Goal: Task Accomplishment & Management: Use online tool/utility

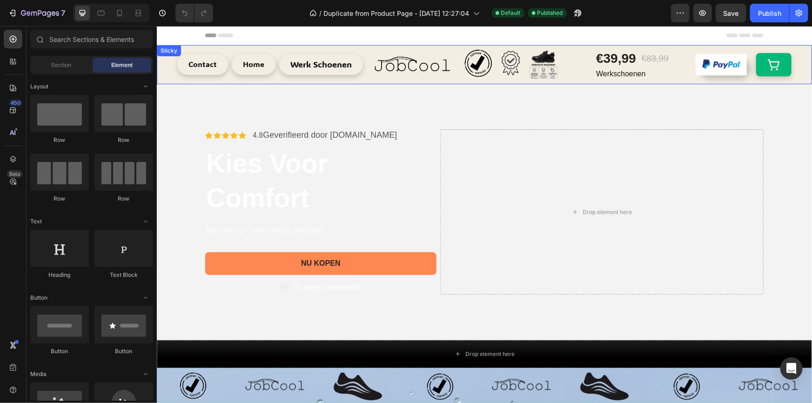
click at [167, 63] on div "Contact Button Home Button Werk Schoenen Button Image Image Image Image Row Row…" at bounding box center [483, 64] width 655 height 39
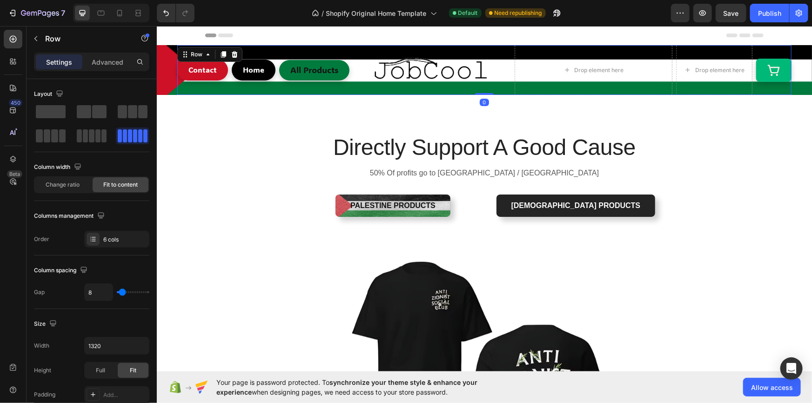
click at [333, 50] on div "All Products Button" at bounding box center [314, 70] width 70 height 50
click at [159, 76] on div "Contact Button Home Button All Products Button Image Drop element here Row Drop…" at bounding box center [483, 70] width 655 height 50
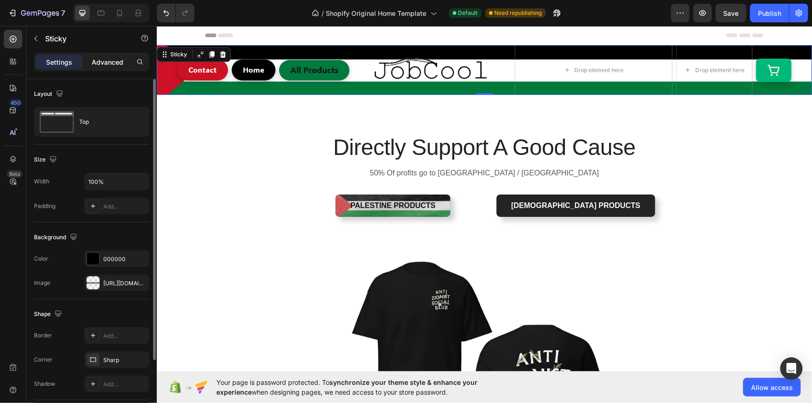
click at [93, 61] on p "Advanced" at bounding box center [108, 62] width 32 height 10
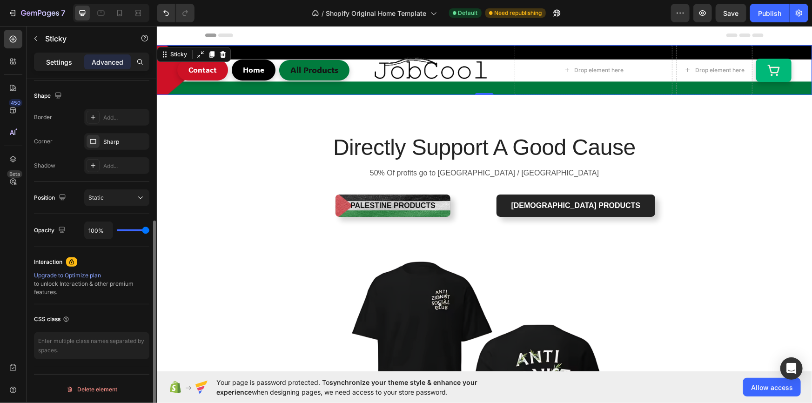
click at [64, 65] on p "Settings" at bounding box center [59, 62] width 26 height 10
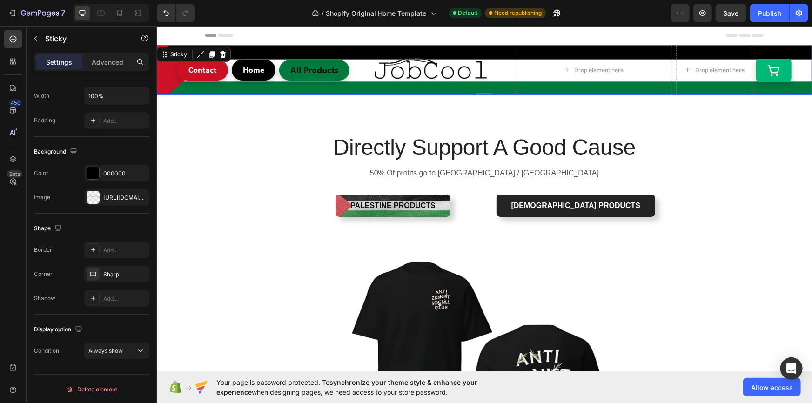
click at [165, 82] on div "Contact Button Home Button All Products Button Image Drop element here Row Drop…" at bounding box center [483, 70] width 655 height 50
click at [114, 203] on div "[URL][DOMAIN_NAME]" at bounding box center [116, 197] width 65 height 17
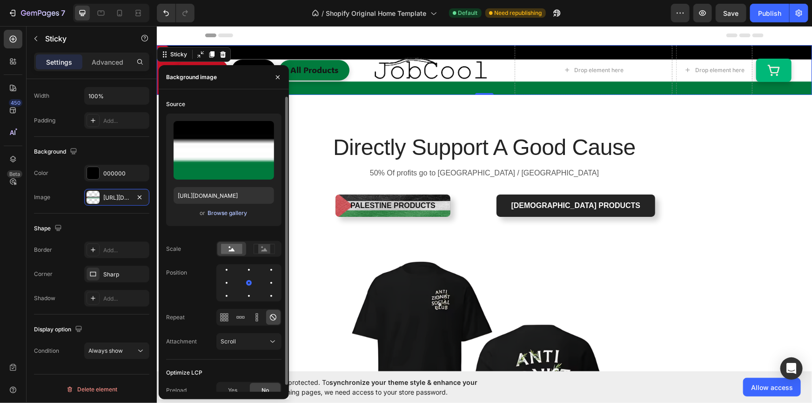
click at [214, 209] on div "Browse gallery" at bounding box center [227, 213] width 40 height 8
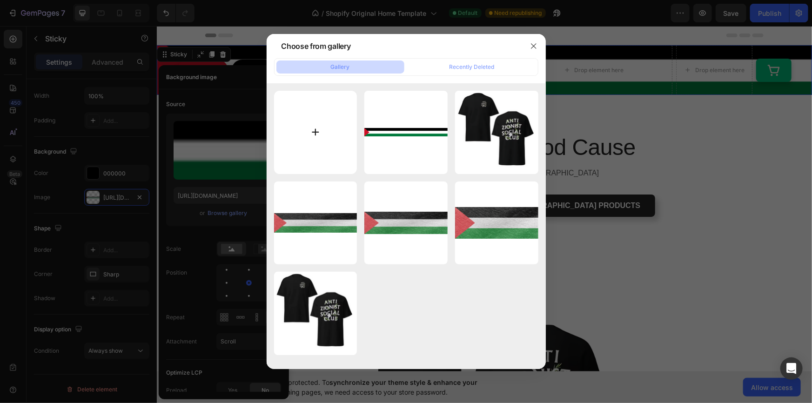
click at [307, 134] on input "file" at bounding box center [315, 132] width 83 height 83
type input "C:\fakepath\768yuiyhk.png"
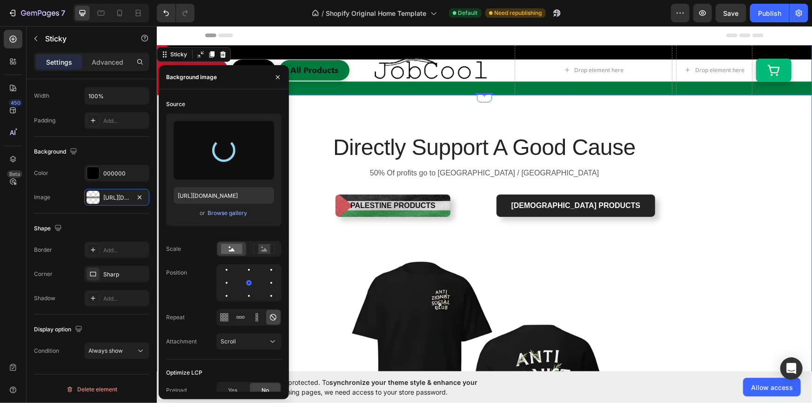
type input "[URL][DOMAIN_NAME]"
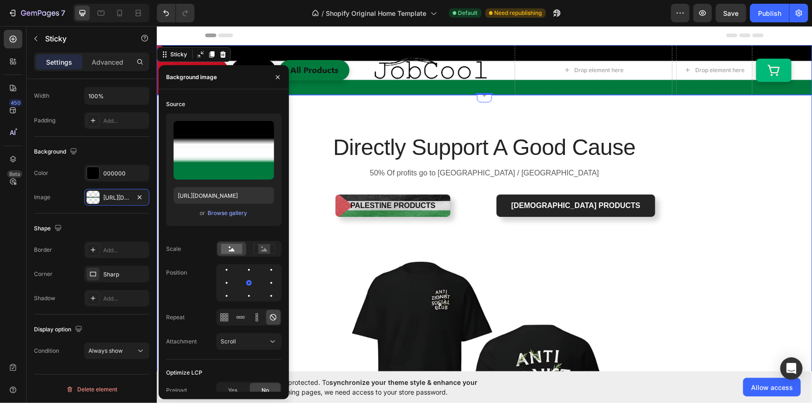
click at [664, 138] on div "Directly Support A Good Cause Heading 50% Of profits go to [GEOGRAPHIC_DATA] / …" at bounding box center [483, 336] width 641 height 408
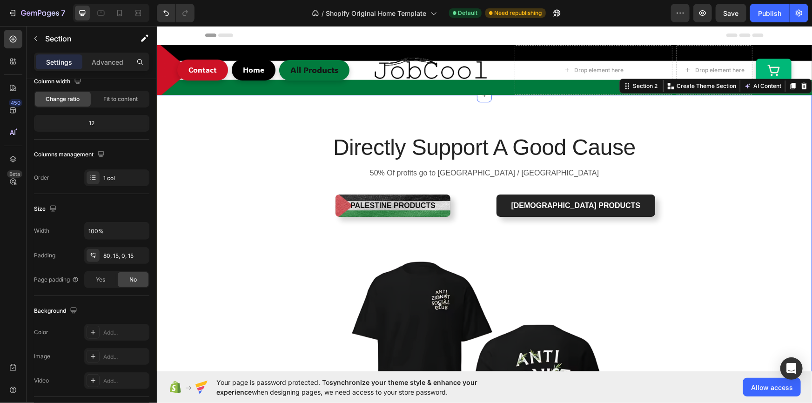
scroll to position [0, 0]
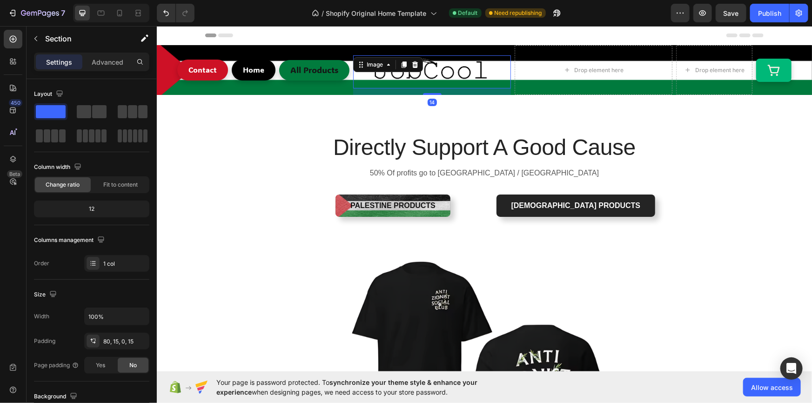
click at [353, 68] on div "Image 14" at bounding box center [432, 71] width 158 height 33
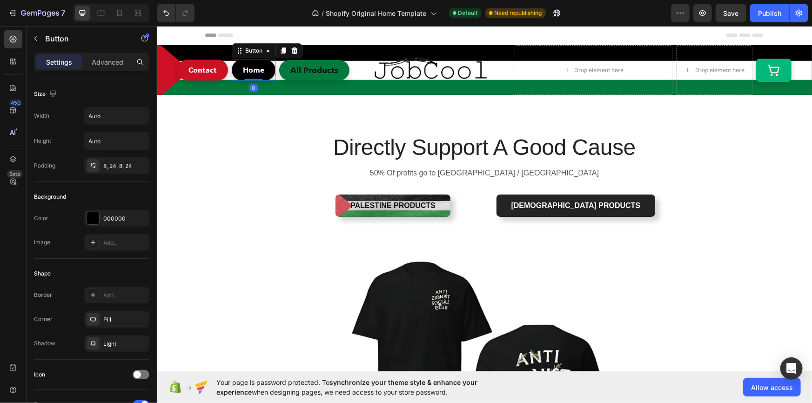
click at [270, 74] on div "Home Button 0" at bounding box center [253, 69] width 44 height 21
click at [113, 64] on p "Advanced" at bounding box center [108, 62] width 32 height 10
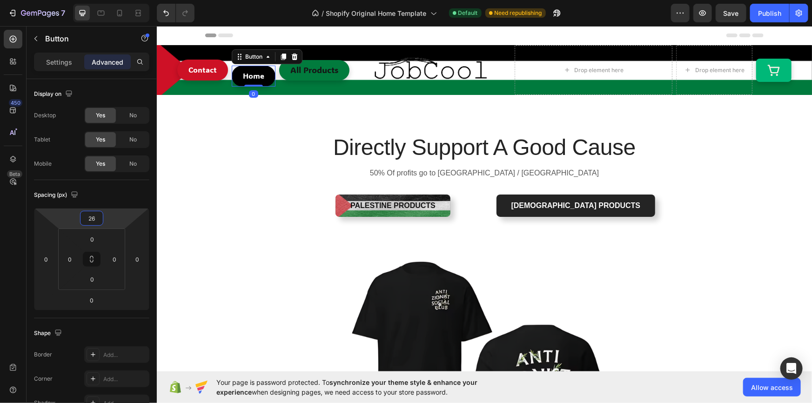
drag, startPoint x: 111, startPoint y: 216, endPoint x: 107, endPoint y: 212, distance: 6.3
click at [107, 0] on html "7 / Shopify Original Home Template Default Need republishing Preview Save Publi…" at bounding box center [406, 0] width 812 height 0
type input "0"
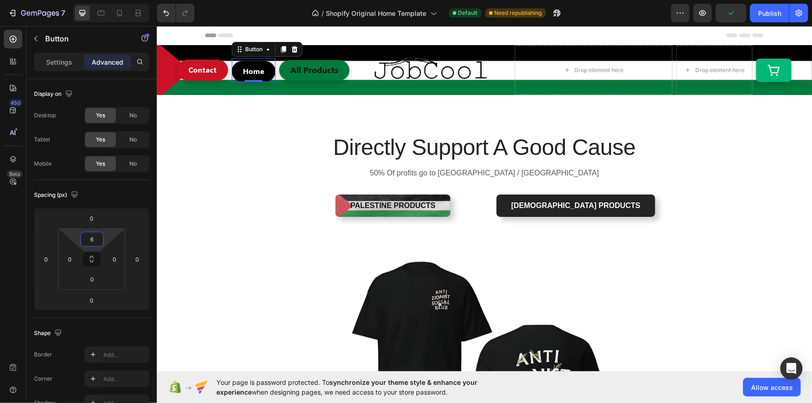
type input "0"
drag, startPoint x: 107, startPoint y: 239, endPoint x: 113, endPoint y: 239, distance: 6.5
click at [113, 0] on html "7 / Shopify Original Home Template Default Need republishing Preview Publish 45…" at bounding box center [406, 0] width 812 height 0
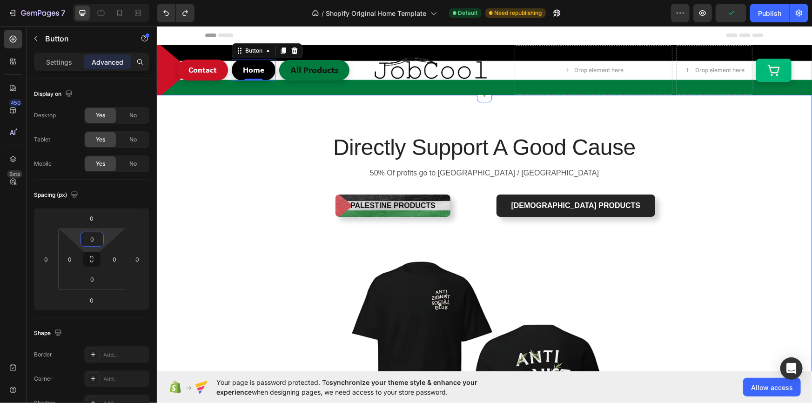
click at [246, 201] on div "Directly Support A Good Cause Heading 50% Of profits go to [GEOGRAPHIC_DATA] / …" at bounding box center [483, 336] width 641 height 408
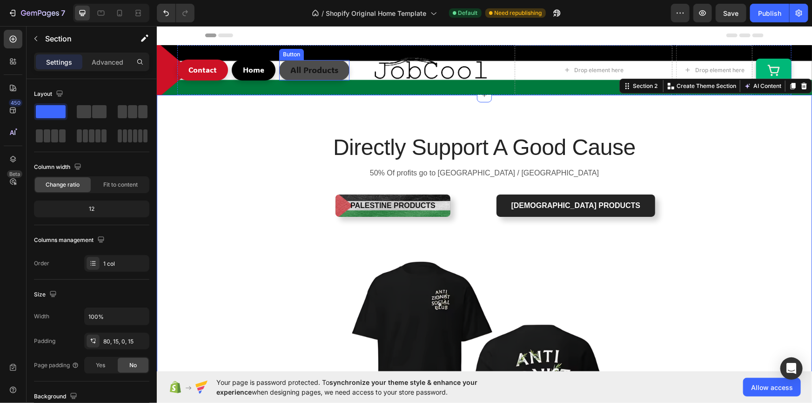
click at [337, 74] on link "All Products" at bounding box center [314, 70] width 70 height 20
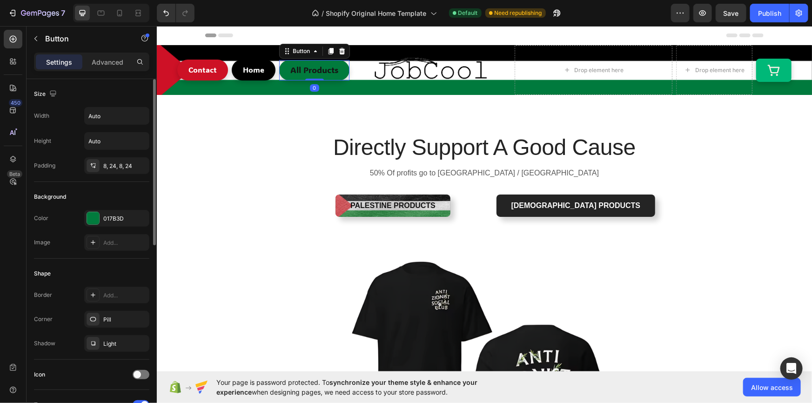
click at [116, 227] on div "Color 017B3D Image Add..." at bounding box center [91, 230] width 115 height 41
drag, startPoint x: 116, startPoint y: 227, endPoint x: 104, endPoint y: 220, distance: 13.3
click at [115, 227] on div "Color 017B3D Image Add..." at bounding box center [91, 230] width 115 height 41
click at [104, 220] on div "017B3D" at bounding box center [116, 218] width 27 height 8
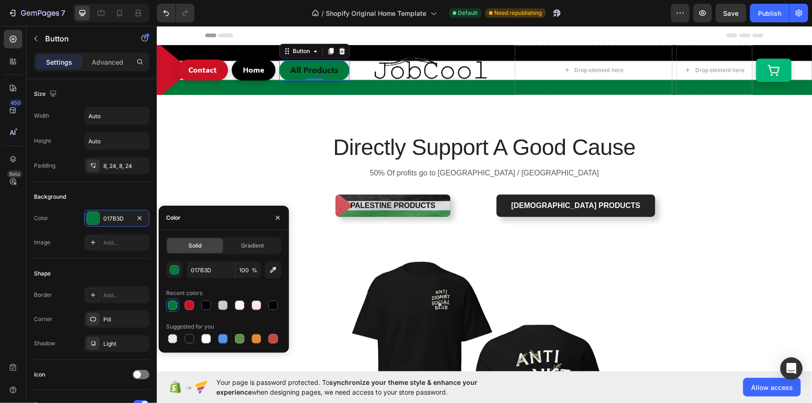
click at [265, 307] on div at bounding box center [223, 305] width 115 height 13
click at [268, 306] on div at bounding box center [272, 304] width 9 height 9
click at [207, 337] on div at bounding box center [205, 338] width 9 height 9
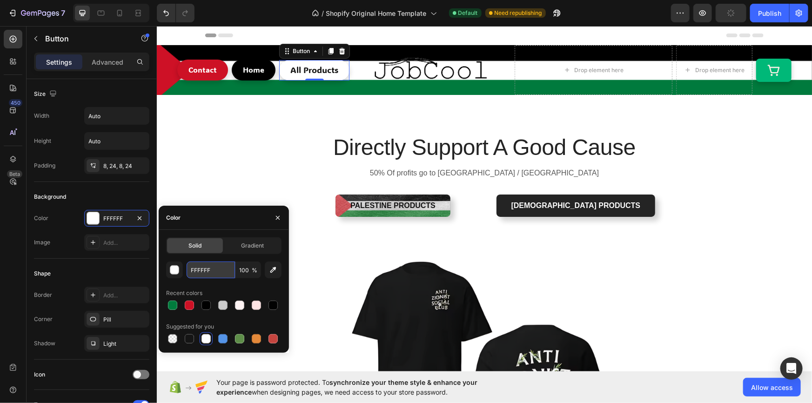
click at [220, 269] on input "FFFFFF" at bounding box center [211, 269] width 48 height 17
click at [176, 270] on div "button" at bounding box center [174, 270] width 9 height 9
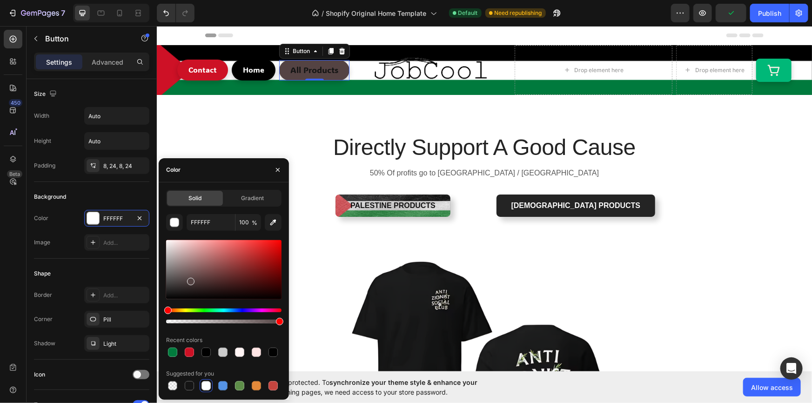
drag, startPoint x: 200, startPoint y: 258, endPoint x: 189, endPoint y: 279, distance: 23.9
click at [189, 279] on div at bounding box center [223, 269] width 115 height 59
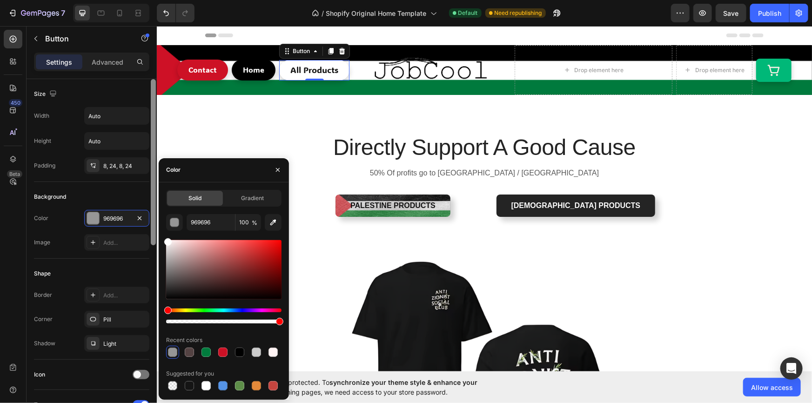
drag, startPoint x: 199, startPoint y: 290, endPoint x: 150, endPoint y: 228, distance: 78.8
click at [150, 228] on div "450 Beta Sections(18) Elements(83) Section Element Hero Section Product Detail …" at bounding box center [78, 214] width 157 height 377
type input "FFFFFF"
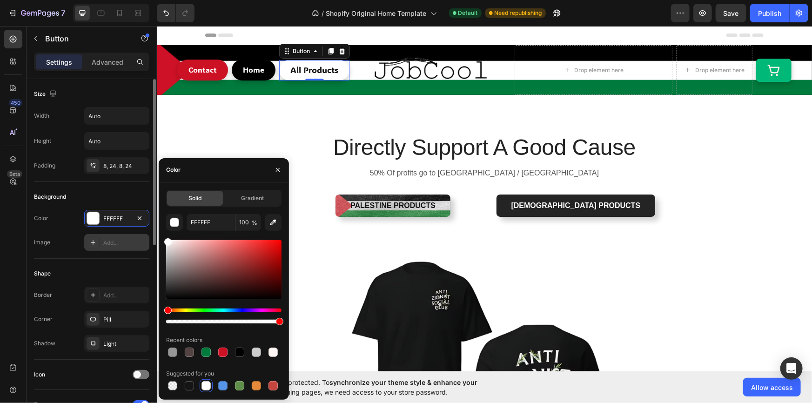
click at [101, 241] on div "Add..." at bounding box center [116, 242] width 65 height 17
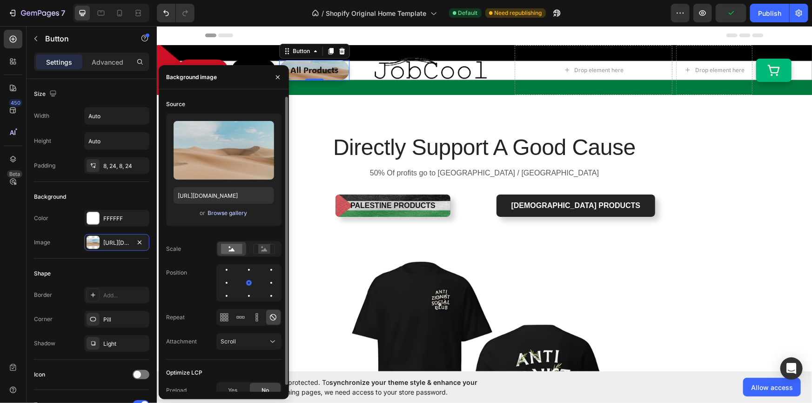
click at [222, 211] on div "Browse gallery" at bounding box center [227, 213] width 40 height 8
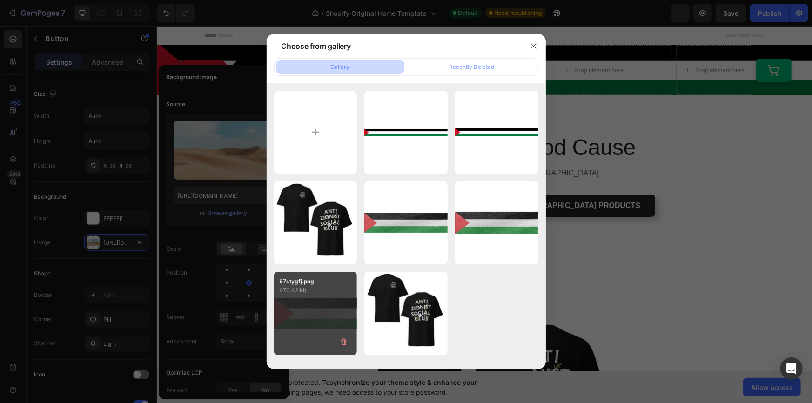
click at [327, 298] on div "67utygfj.png 470.42 kb" at bounding box center [315, 313] width 83 height 83
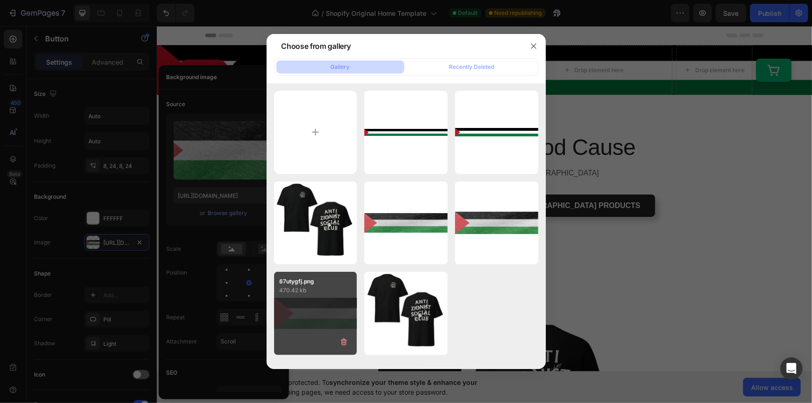
type input "[URL][DOMAIN_NAME]"
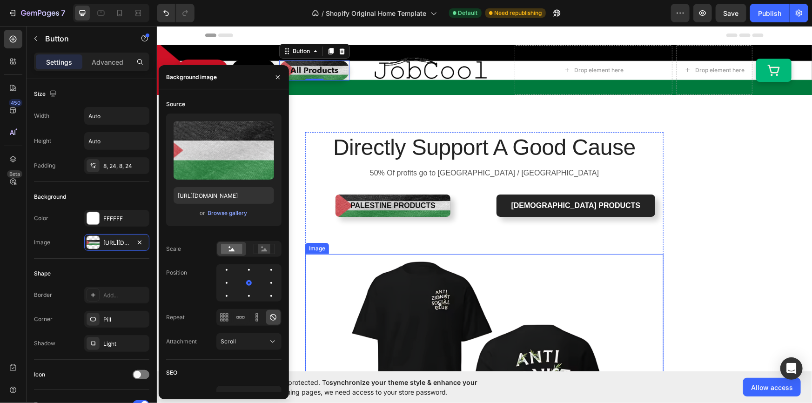
click at [340, 256] on img at bounding box center [484, 397] width 358 height 287
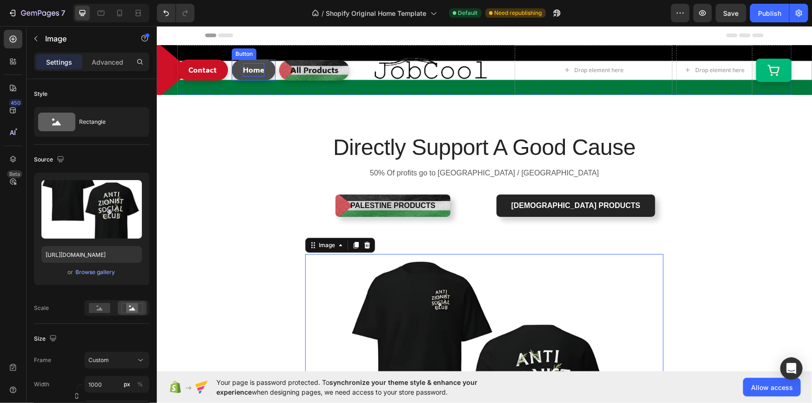
click at [259, 72] on span "Home" at bounding box center [252, 69] width 21 height 10
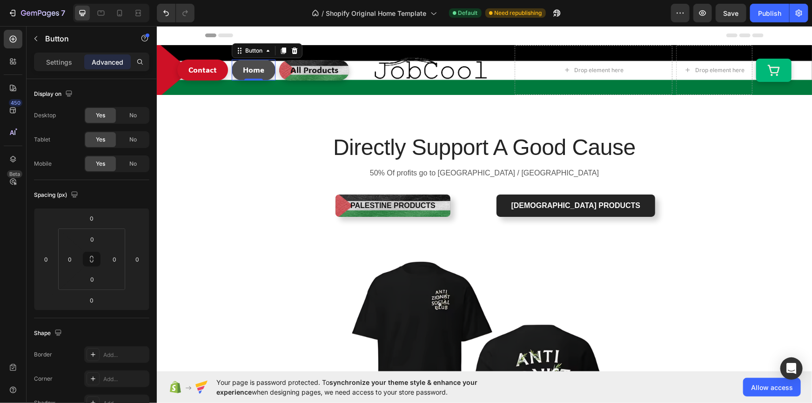
click at [264, 72] on button "Home" at bounding box center [253, 69] width 44 height 21
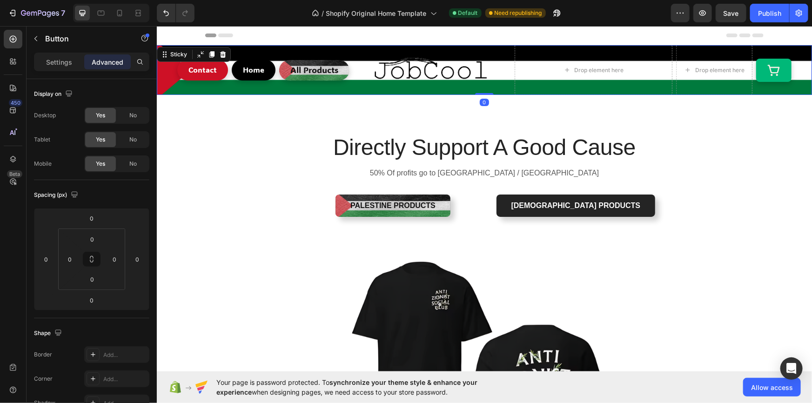
click at [169, 83] on div "Contact Button Home Button All Products Button Image Drop element here Row Drop…" at bounding box center [483, 70] width 655 height 50
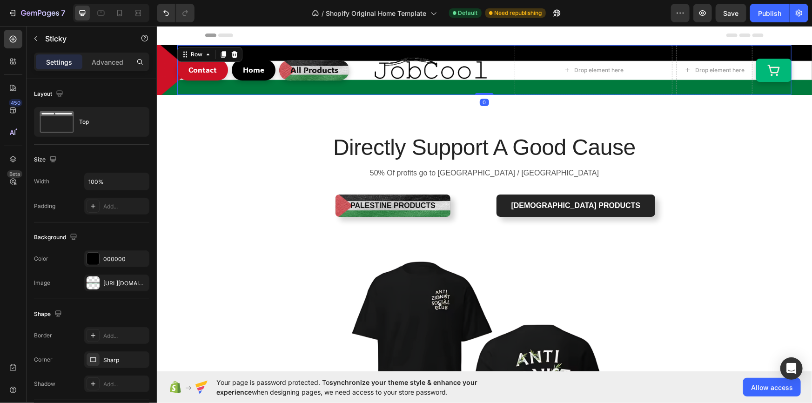
click at [194, 91] on div "Contact Button" at bounding box center [202, 70] width 51 height 50
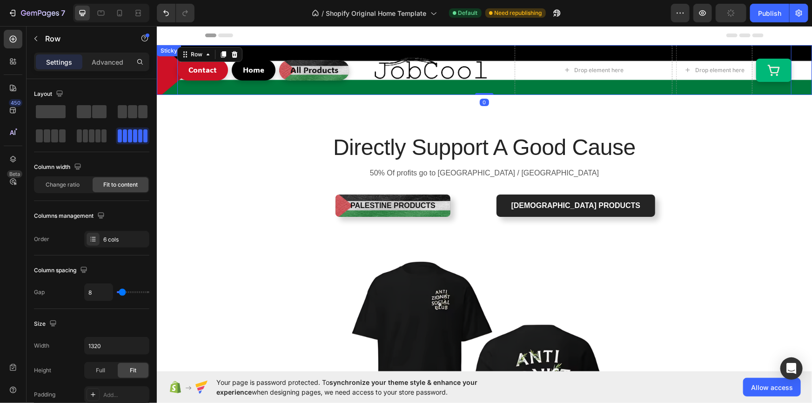
click at [165, 77] on div "Contact Button Home Button All Products Button Image Drop element here Row Drop…" at bounding box center [483, 70] width 655 height 50
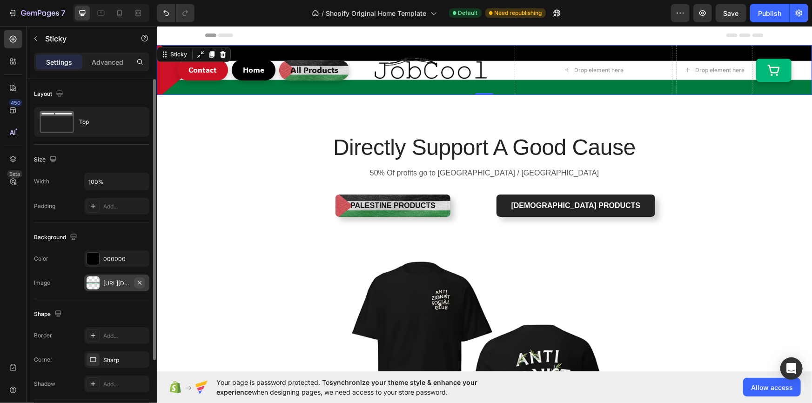
click at [142, 284] on icon "button" at bounding box center [139, 282] width 7 height 7
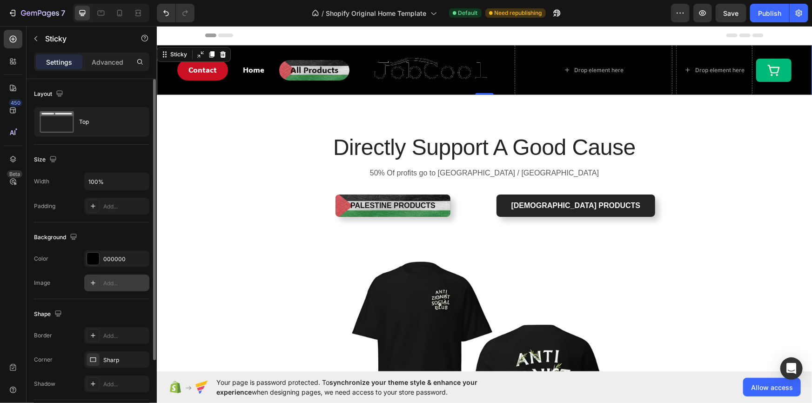
click at [120, 284] on div "Add..." at bounding box center [125, 283] width 44 height 8
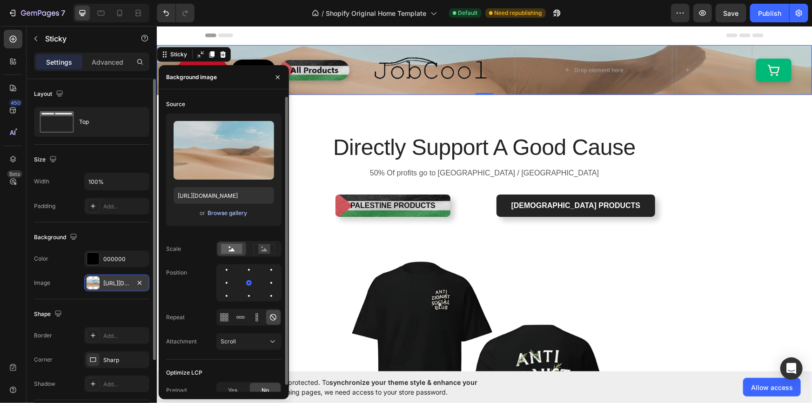
click at [226, 214] on div "Browse gallery" at bounding box center [227, 213] width 40 height 8
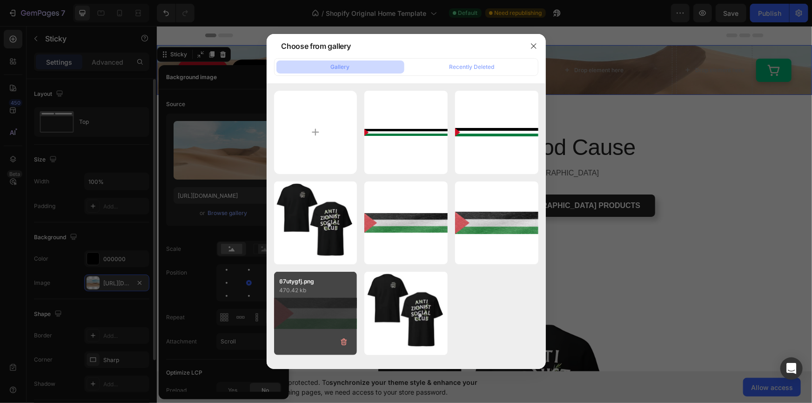
click at [307, 307] on div "67utygfj.png 470.42 kb" at bounding box center [315, 313] width 83 height 83
type input "[URL][DOMAIN_NAME]"
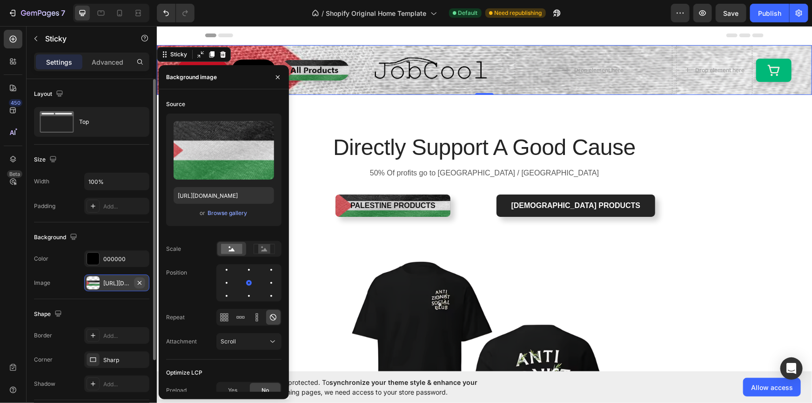
click at [140, 282] on icon "button" at bounding box center [140, 282] width 4 height 4
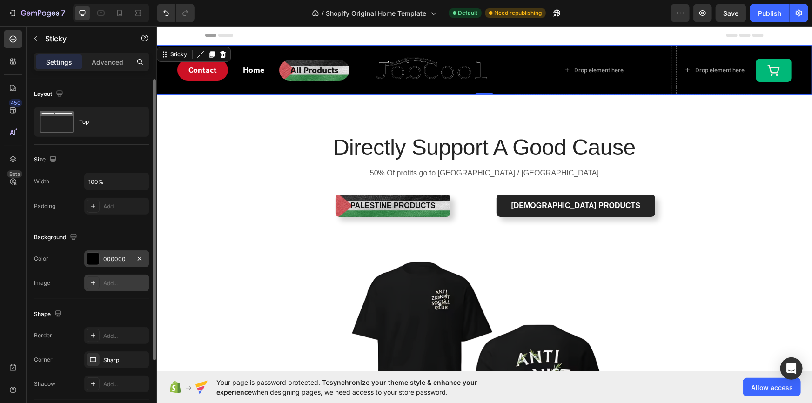
click at [130, 261] on div "000000" at bounding box center [116, 258] width 65 height 17
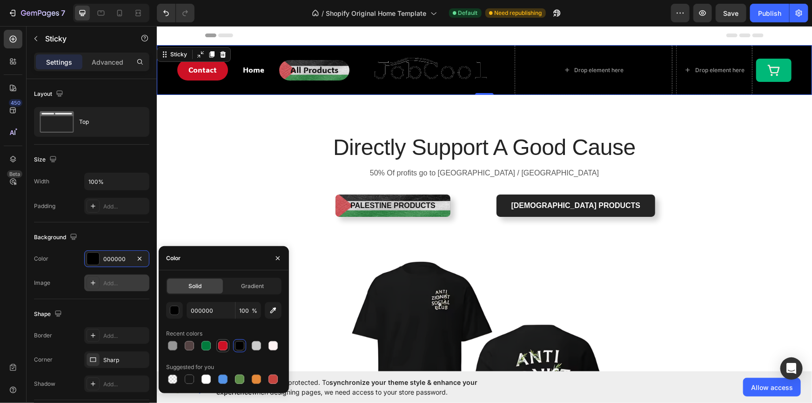
click at [225, 341] on div at bounding box center [222, 345] width 9 height 9
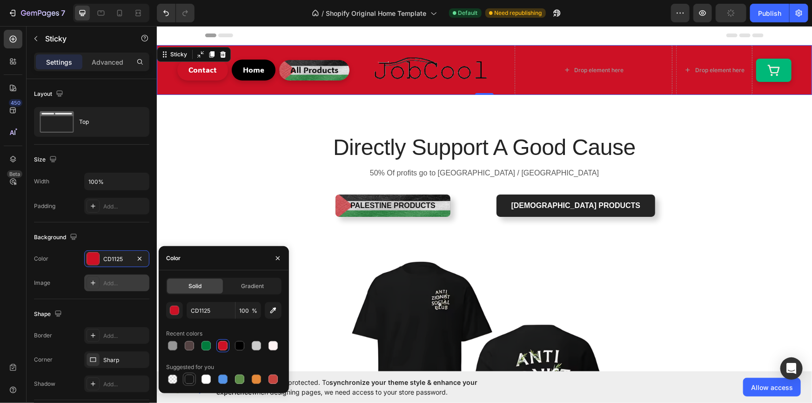
click at [189, 377] on div at bounding box center [189, 378] width 9 height 9
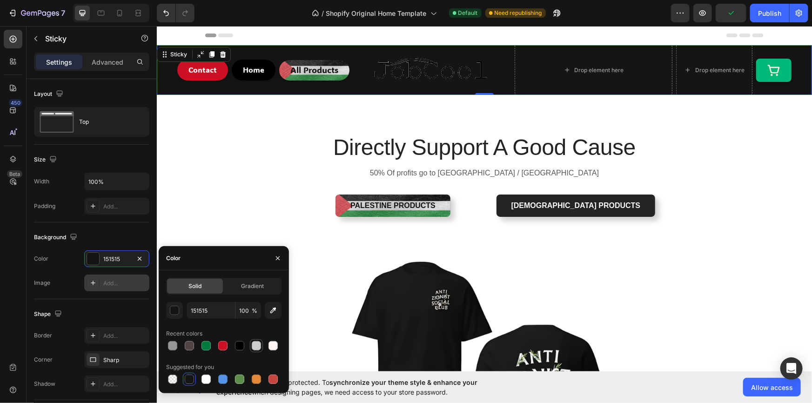
click at [255, 346] on div at bounding box center [256, 345] width 9 height 9
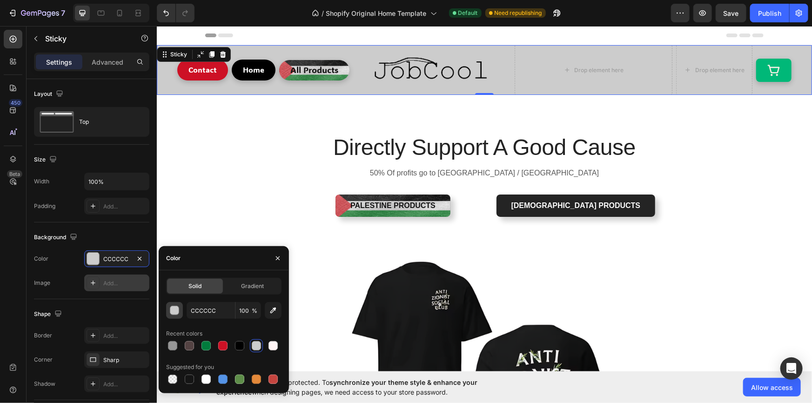
click at [178, 311] on div "button" at bounding box center [174, 310] width 9 height 9
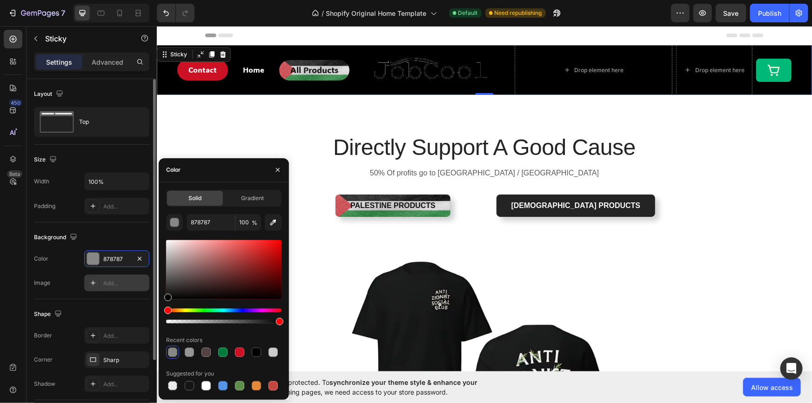
type input "000000"
drag, startPoint x: 178, startPoint y: 279, endPoint x: 147, endPoint y: 311, distance: 43.8
click at [147, 311] on div "450 Beta Sections(18) Elements(83) Section Element Hero Section Product Detail …" at bounding box center [78, 214] width 157 height 377
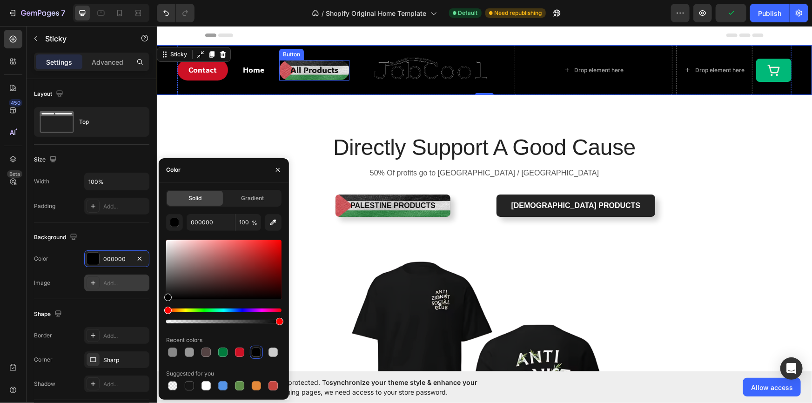
click at [305, 77] on link "All Products" at bounding box center [314, 70] width 70 height 20
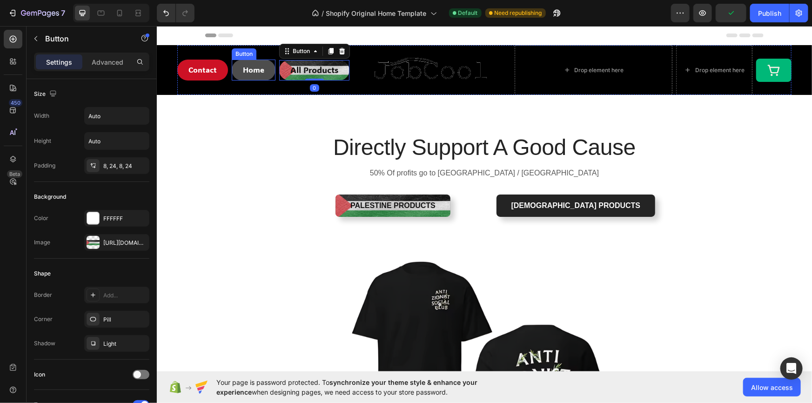
click at [263, 74] on button "Home" at bounding box center [253, 69] width 44 height 21
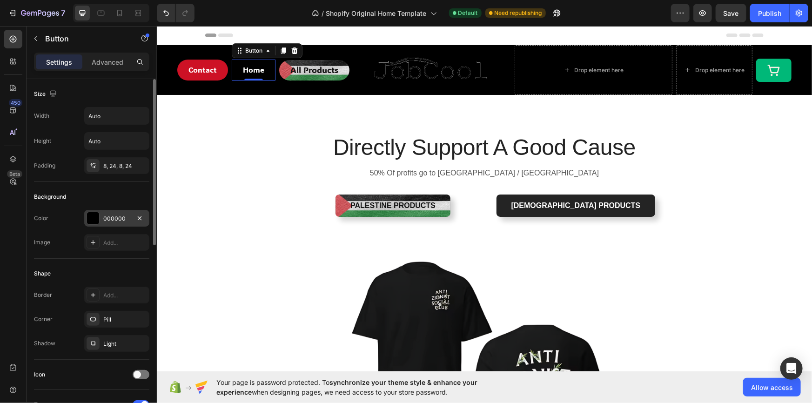
click at [111, 216] on div "000000" at bounding box center [116, 218] width 27 height 8
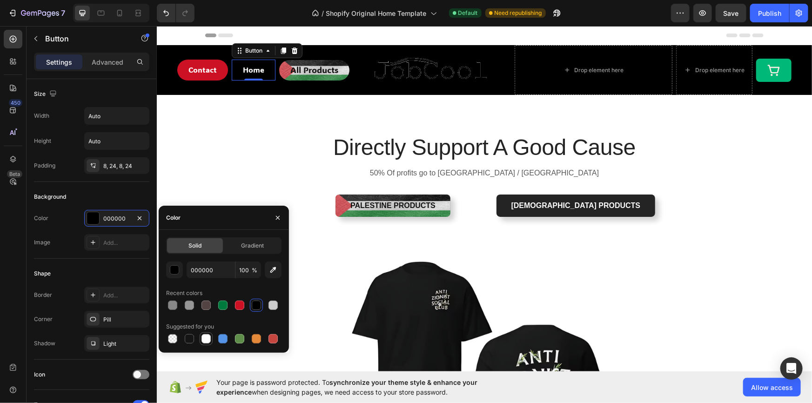
click at [210, 340] on div at bounding box center [205, 338] width 9 height 9
type input "FFFFFF"
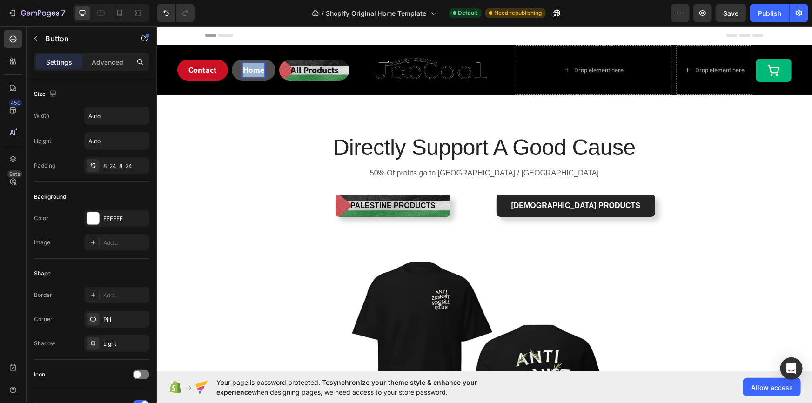
click at [252, 67] on span "Home" at bounding box center [252, 69] width 21 height 10
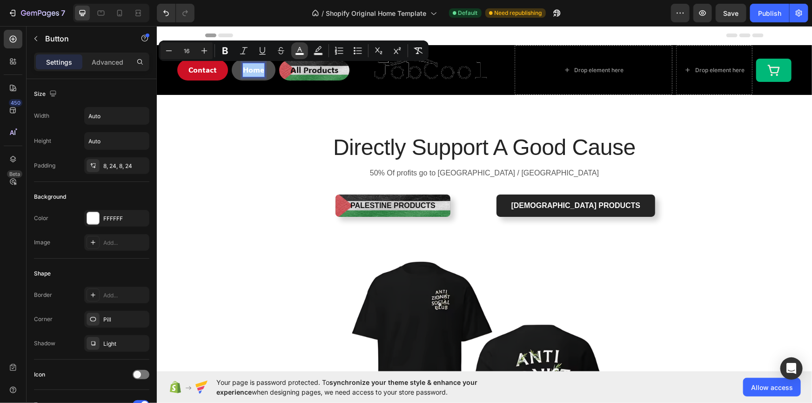
click at [299, 51] on icon "Editor contextual toolbar" at bounding box center [299, 50] width 9 height 9
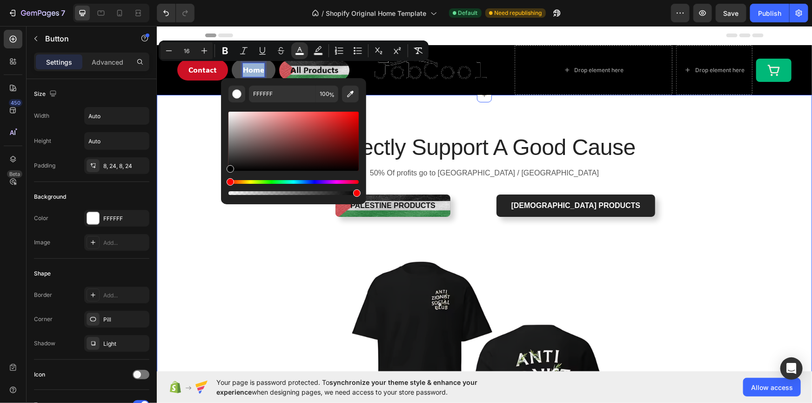
type input "000000"
drag, startPoint x: 391, startPoint y: 161, endPoint x: 217, endPoint y: 183, distance: 175.3
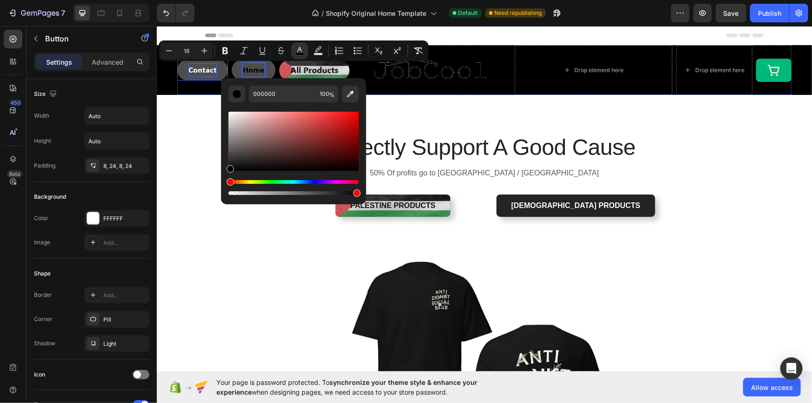
click at [195, 69] on span "Contact" at bounding box center [202, 69] width 28 height 10
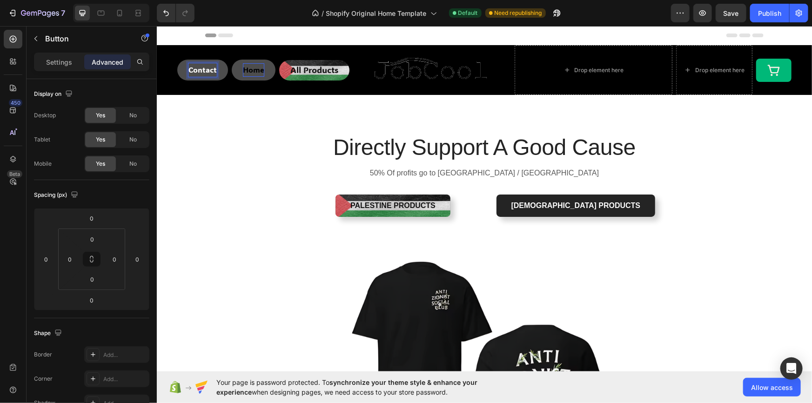
click at [195, 69] on span "Contact" at bounding box center [202, 69] width 28 height 10
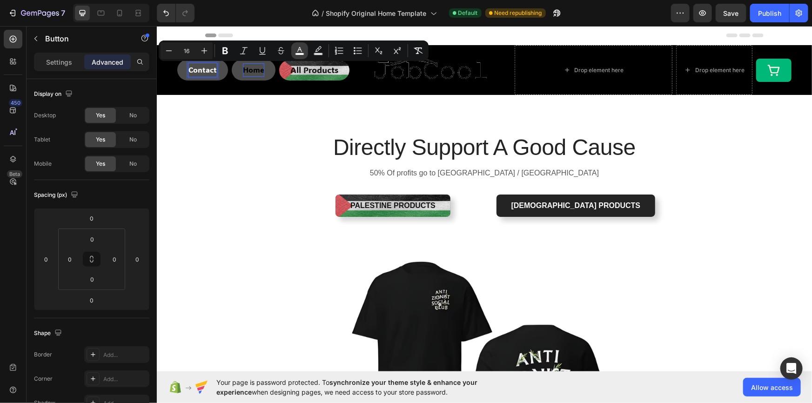
click at [297, 53] on rect "Editor contextual toolbar" at bounding box center [299, 54] width 9 height 2
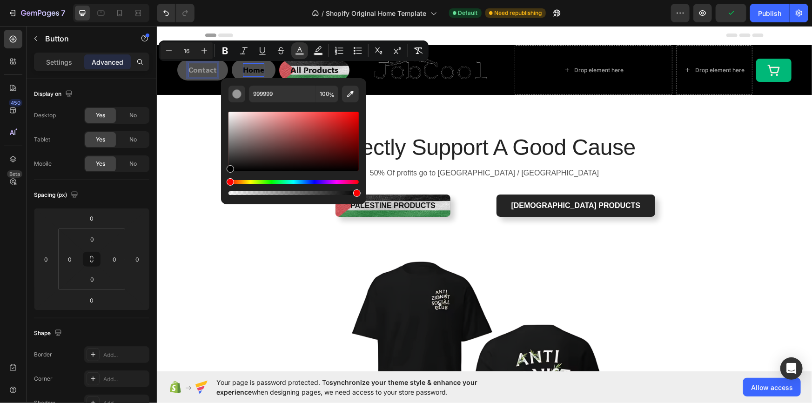
drag, startPoint x: 393, startPoint y: 175, endPoint x: 219, endPoint y: 180, distance: 174.0
type input "000000"
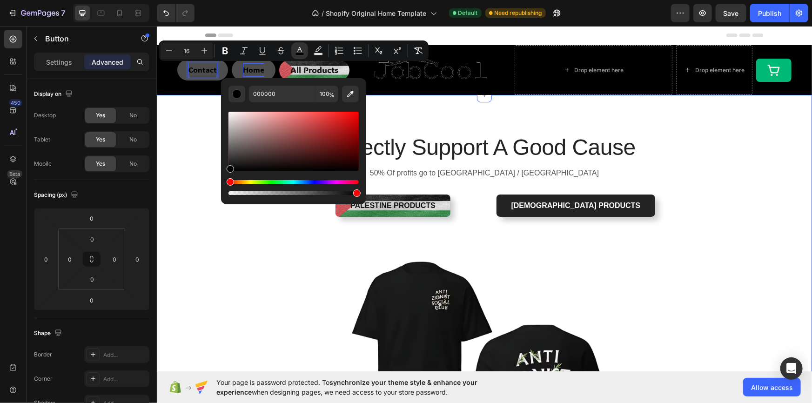
drag, startPoint x: 397, startPoint y: 185, endPoint x: 208, endPoint y: 181, distance: 189.4
click at [178, 69] on link "Contact" at bounding box center [202, 69] width 51 height 21
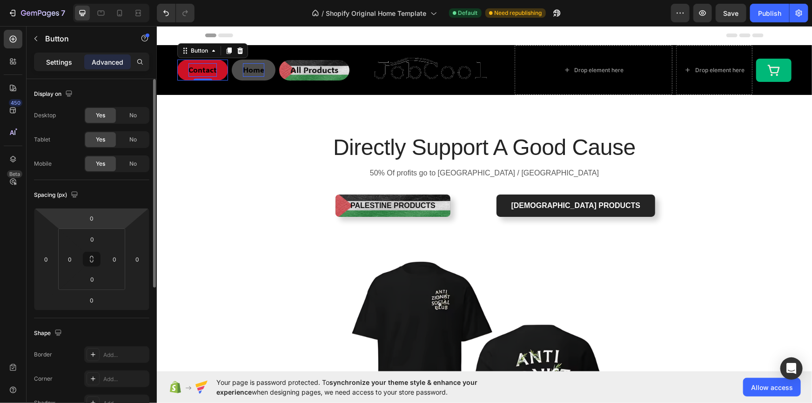
click at [63, 60] on p "Settings" at bounding box center [59, 62] width 26 height 10
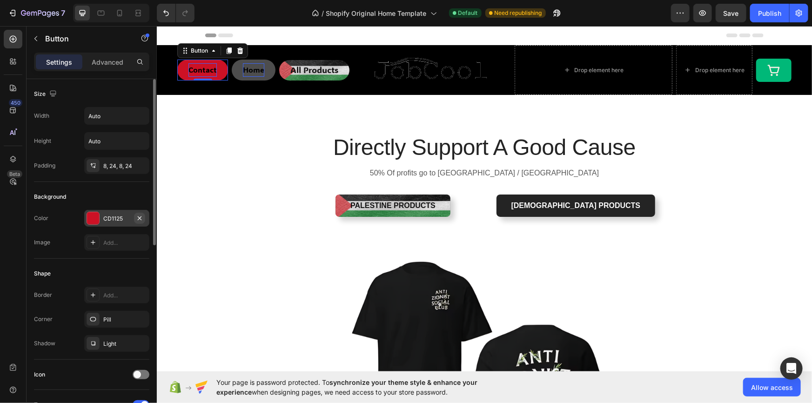
click at [140, 218] on icon "button" at bounding box center [140, 218] width 4 height 4
click at [117, 215] on div "Add..." at bounding box center [125, 218] width 44 height 8
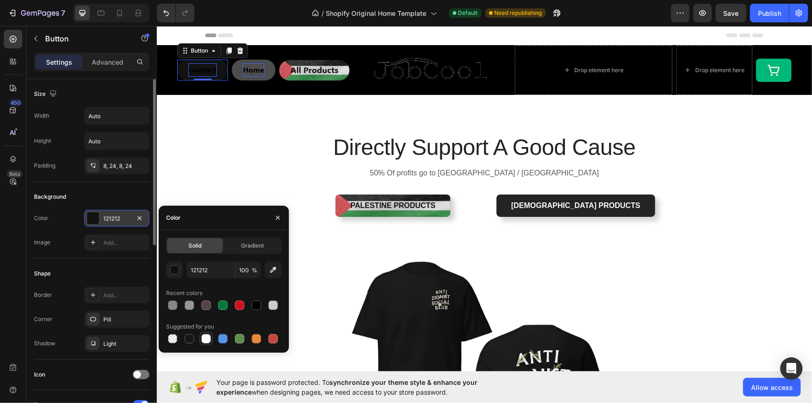
click at [211, 334] on div at bounding box center [206, 338] width 13 height 13
type input "FFFFFF"
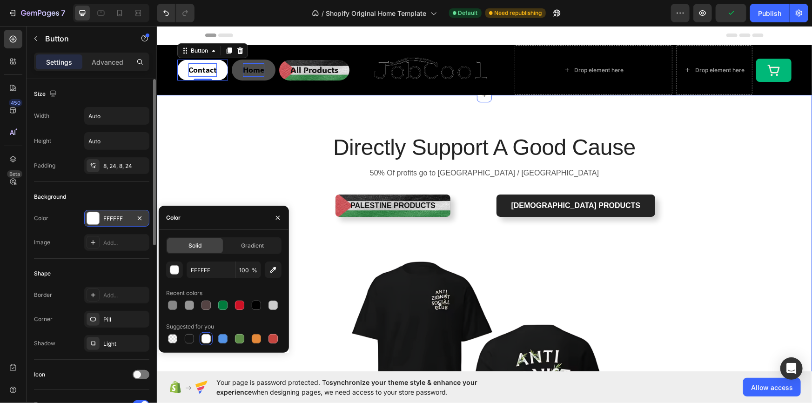
click at [220, 182] on div "Directly Support A Good Cause Heading 50% Of profits go to [GEOGRAPHIC_DATA] / …" at bounding box center [483, 336] width 641 height 408
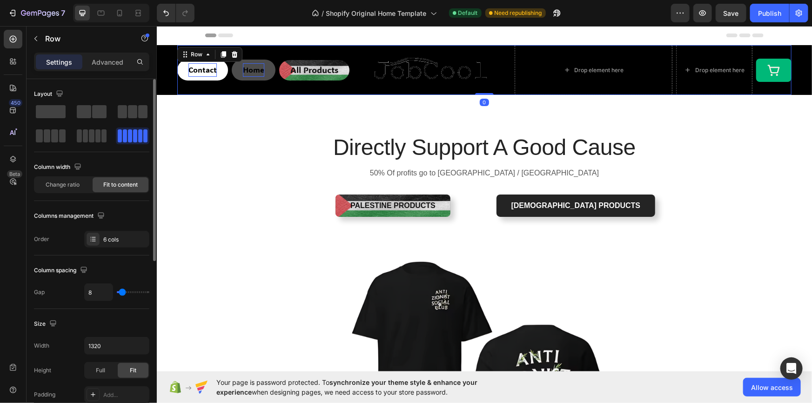
click at [304, 88] on div "All Products Button" at bounding box center [314, 70] width 70 height 50
click at [167, 90] on div "Contact Button Home Button All Products Button Image Drop element here Row Drop…" at bounding box center [483, 70] width 655 height 50
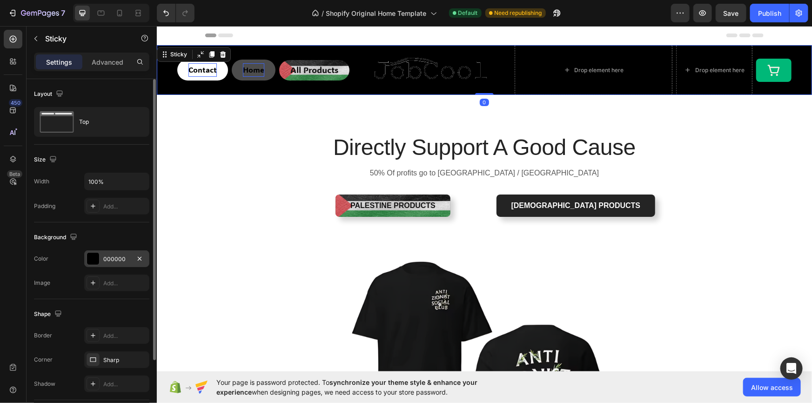
click at [113, 257] on div "000000" at bounding box center [116, 259] width 27 height 8
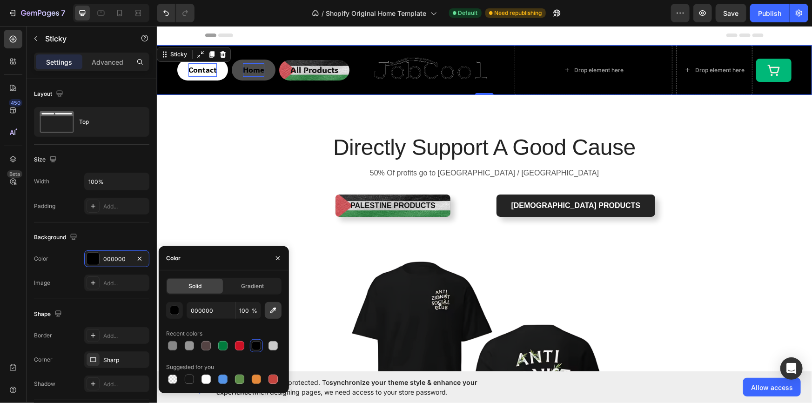
click at [274, 310] on icon "button" at bounding box center [273, 310] width 6 height 6
type input "1C1C1C"
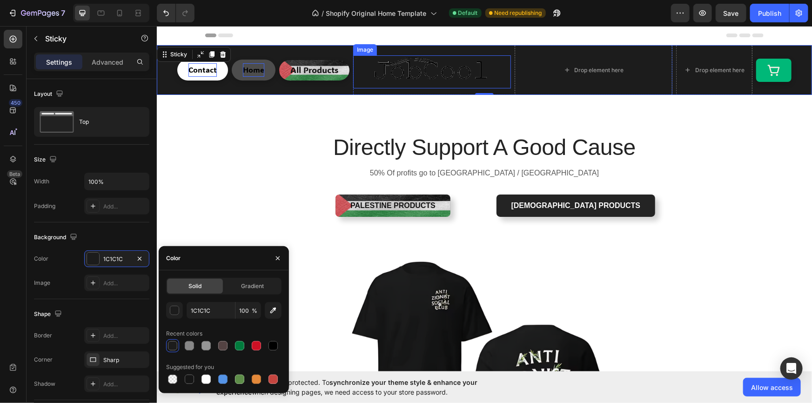
click at [414, 69] on div "Image" at bounding box center [432, 71] width 158 height 33
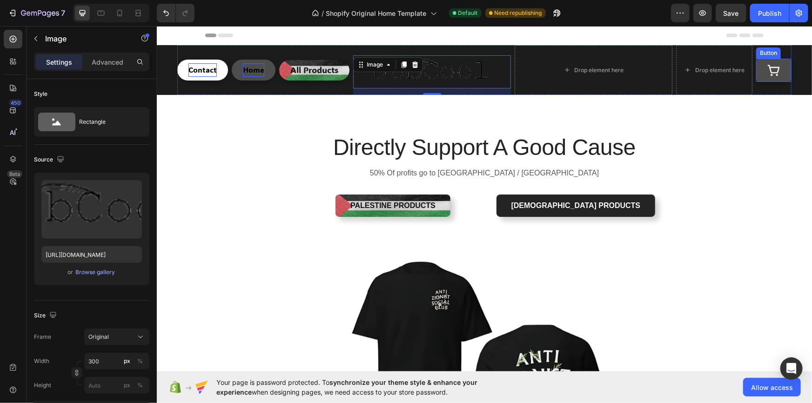
click at [780, 65] on link at bounding box center [772, 69] width 35 height 23
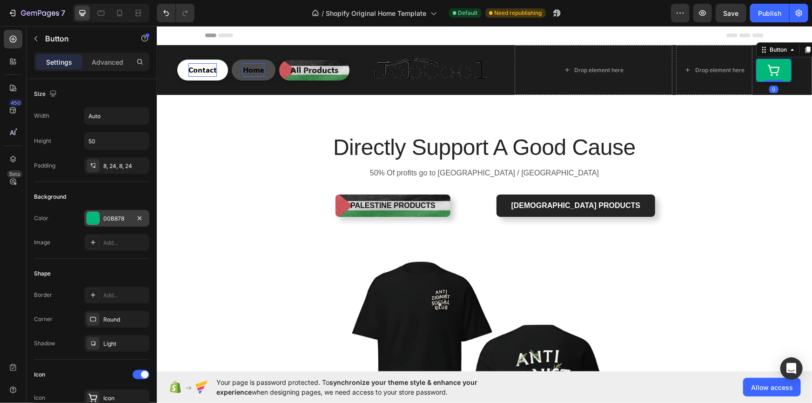
click at [107, 218] on div "00B878" at bounding box center [116, 218] width 27 height 8
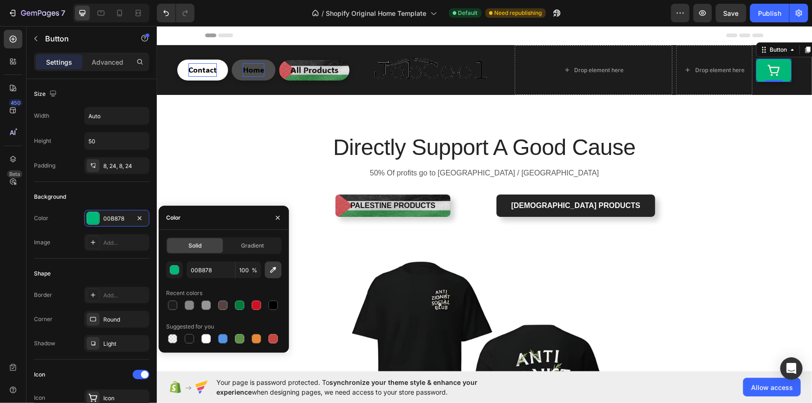
click at [274, 267] on icon "button" at bounding box center [272, 269] width 9 height 9
type input "47975A"
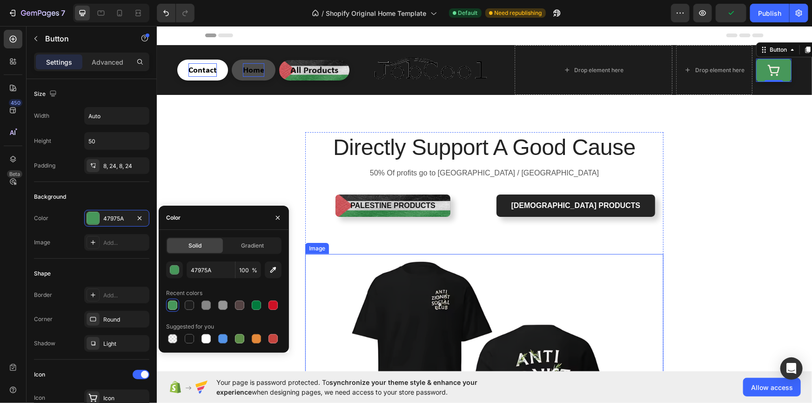
click at [659, 314] on img at bounding box center [484, 397] width 358 height 287
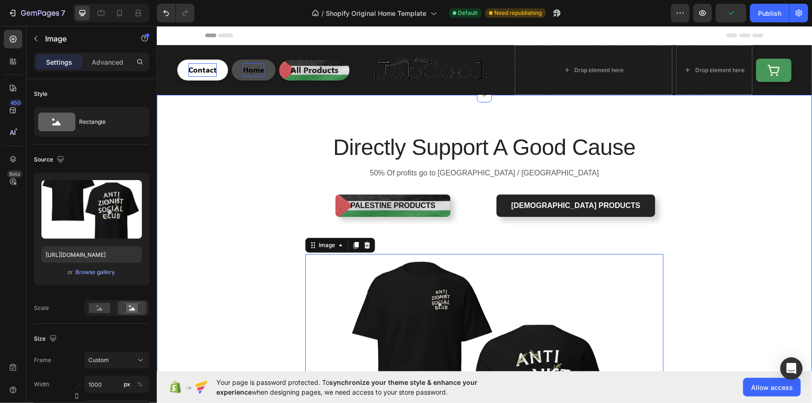
click at [691, 252] on div "Directly Support A Good Cause Heading 50% Of profits go to [GEOGRAPHIC_DATA] / …" at bounding box center [483, 336] width 641 height 408
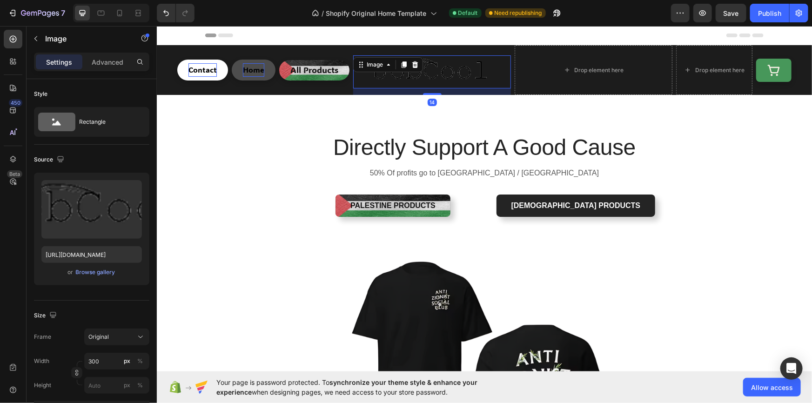
click at [427, 71] on img at bounding box center [432, 71] width 140 height 33
click at [417, 73] on img at bounding box center [432, 71] width 140 height 33
click at [618, 5] on div "/ Shopify Original Home Template Default Need republishing" at bounding box center [436, 13] width 469 height 19
click at [97, 268] on div "Browse gallery" at bounding box center [96, 272] width 40 height 8
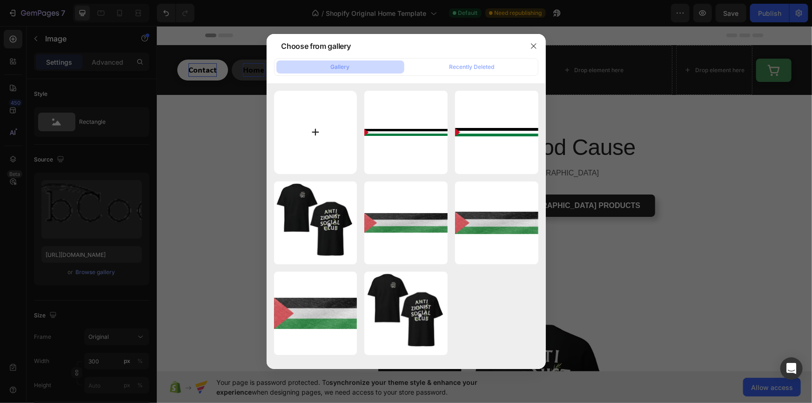
click at [312, 144] on input "file" at bounding box center [315, 132] width 83 height 83
type input "C:\fakepath\65yhtfthfh.png"
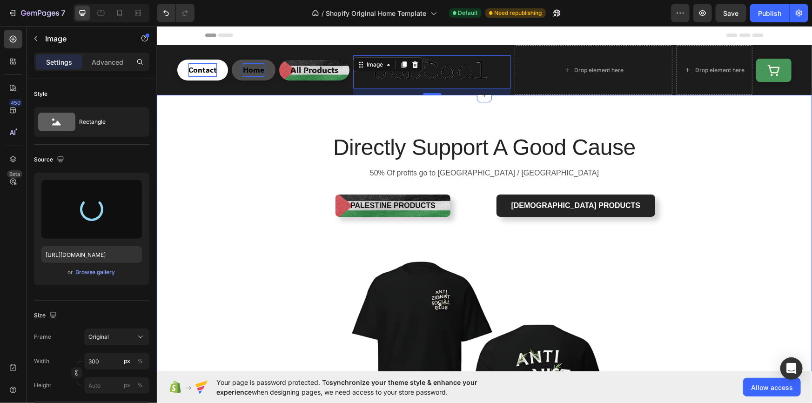
type input "[URL][DOMAIN_NAME]"
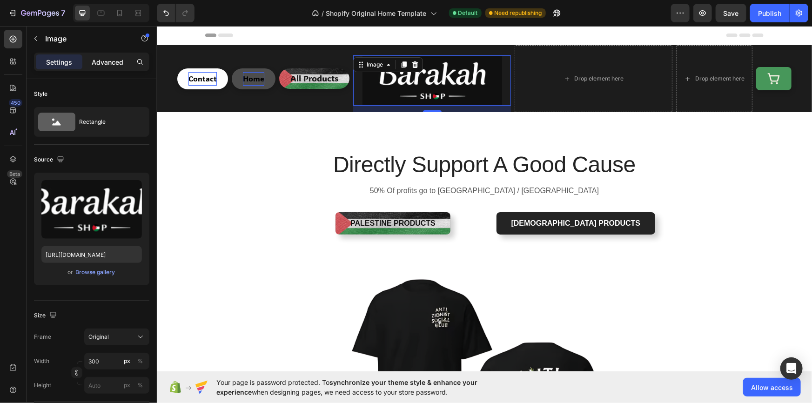
click at [101, 63] on p "Advanced" at bounding box center [108, 62] width 32 height 10
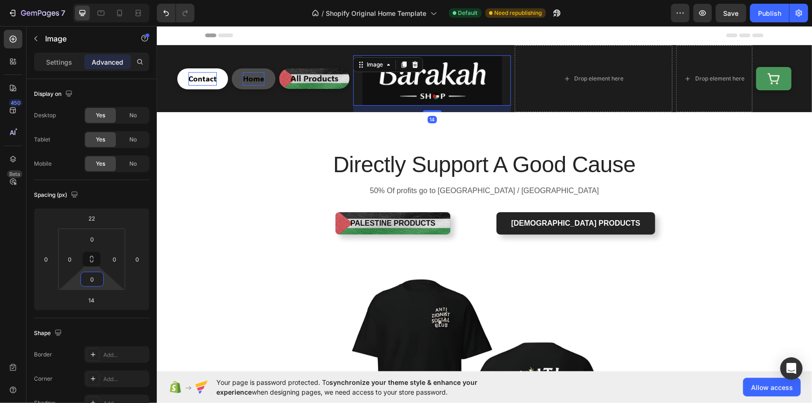
drag, startPoint x: 106, startPoint y: 280, endPoint x: 112, endPoint y: 291, distance: 12.3
click at [112, 0] on html "7 / Shopify Original Home Template Default Need republishing Preview Save Publi…" at bounding box center [406, 0] width 812 height 0
click at [214, 210] on div "Directly Support A Good Cause Heading 50% Of profits go to [GEOGRAPHIC_DATA] / …" at bounding box center [483, 353] width 641 height 408
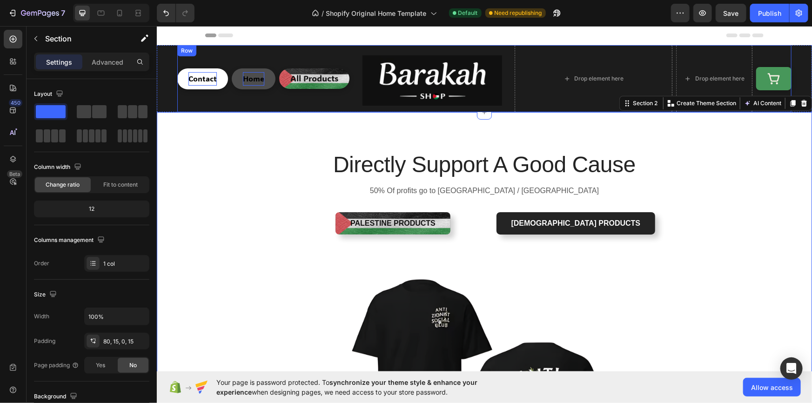
click at [231, 97] on div "Home Button" at bounding box center [253, 78] width 44 height 67
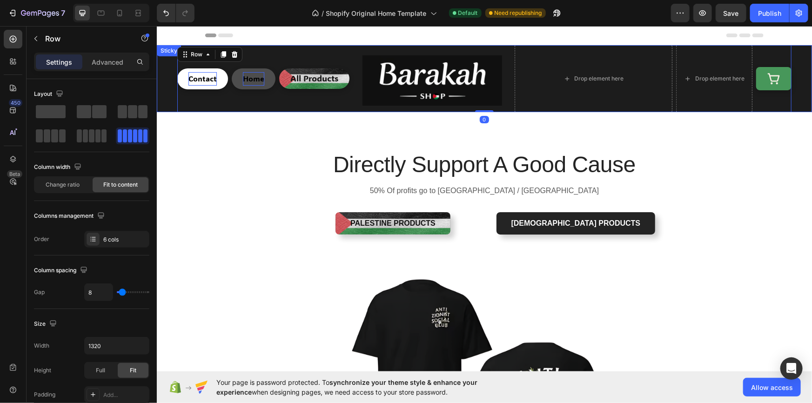
click at [172, 105] on div "Contact Button Home Button All Products Button Image Drop element here Row Drop…" at bounding box center [483, 78] width 655 height 67
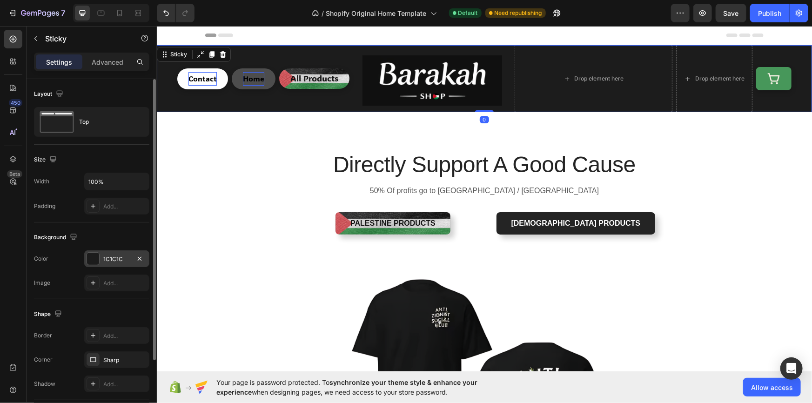
click at [111, 263] on div "1C1C1C" at bounding box center [116, 258] width 65 height 17
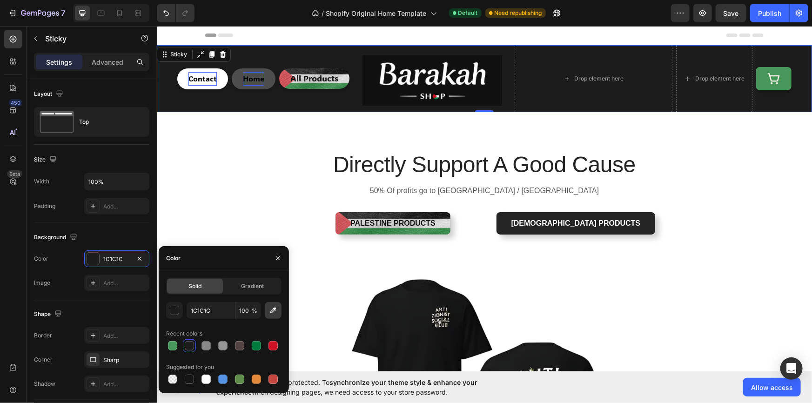
click at [276, 310] on icon "button" at bounding box center [272, 310] width 9 height 9
type input "101010"
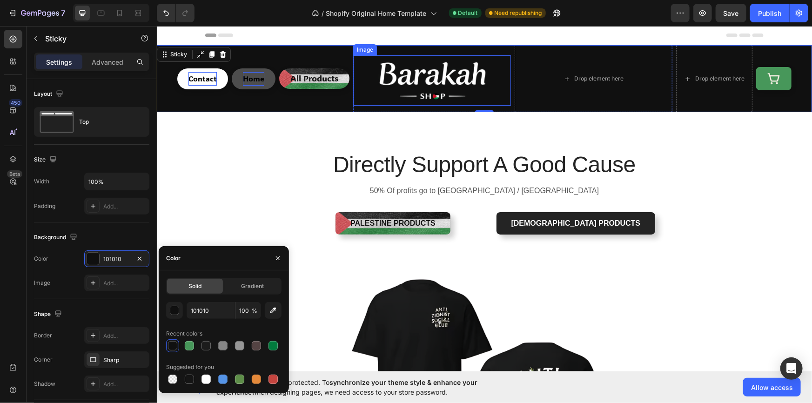
click at [417, 79] on img at bounding box center [432, 80] width 140 height 50
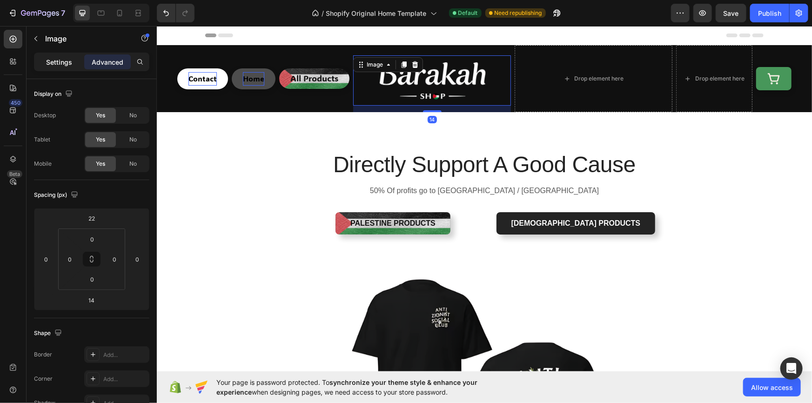
click at [48, 66] on p "Settings" at bounding box center [59, 62] width 26 height 10
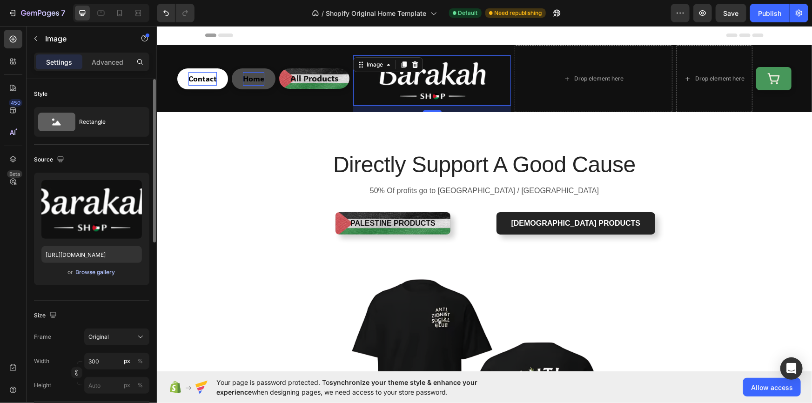
click at [85, 274] on div "Browse gallery" at bounding box center [96, 272] width 40 height 8
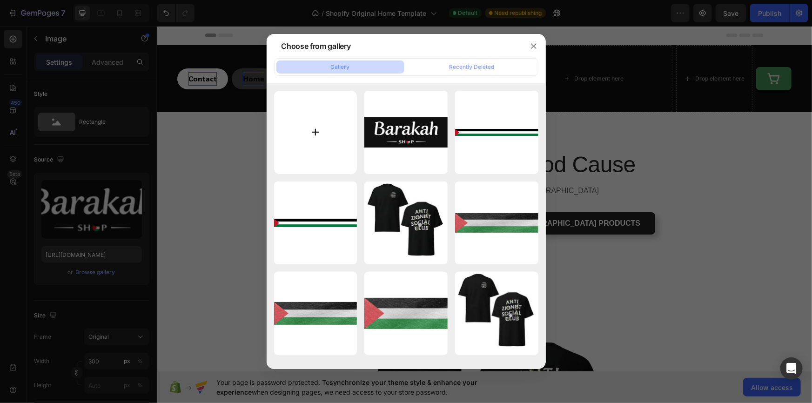
click at [311, 108] on input "file" at bounding box center [315, 132] width 83 height 83
type input "C:\fakepath\65tuygjhgfjhgfj.png"
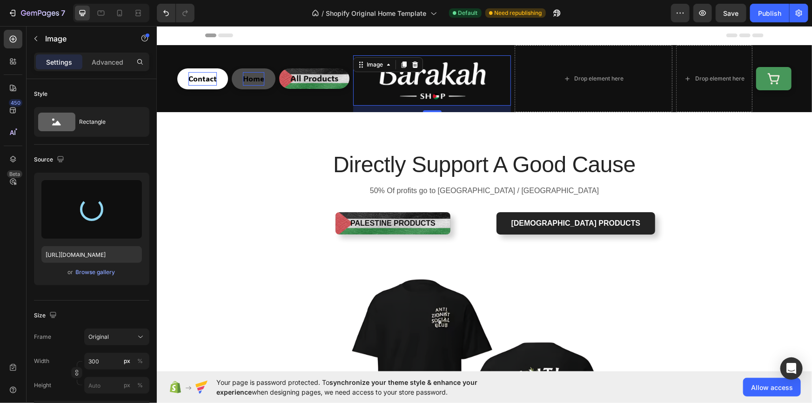
type input "[URL][DOMAIN_NAME]"
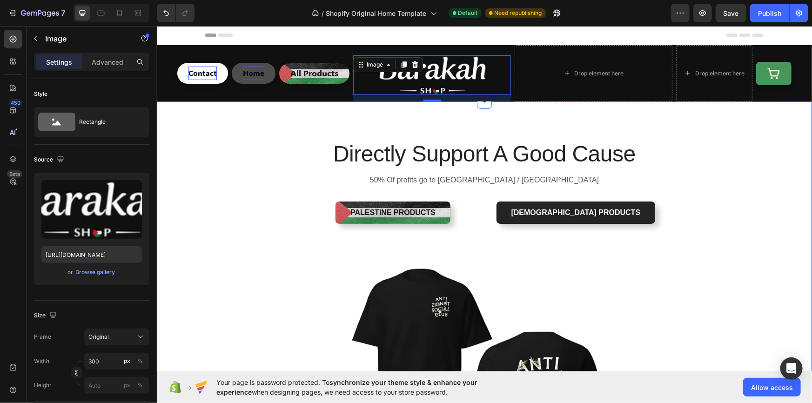
click at [282, 147] on div "Directly Support A Good Cause Heading 50% Of profits go to [GEOGRAPHIC_DATA] / …" at bounding box center [483, 342] width 641 height 408
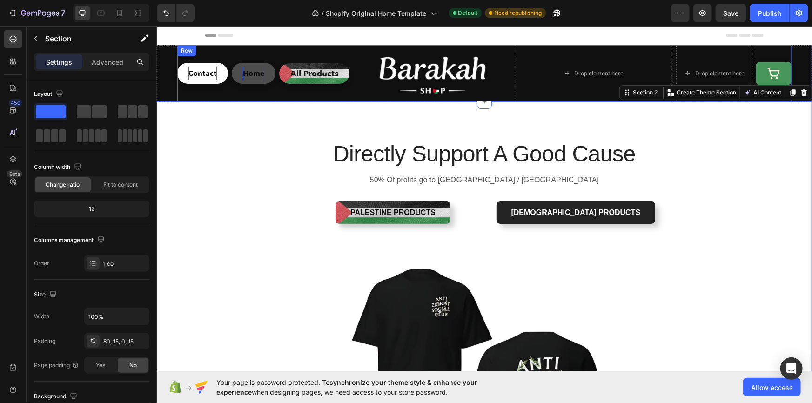
click at [294, 96] on div "All Products Button" at bounding box center [314, 73] width 70 height 56
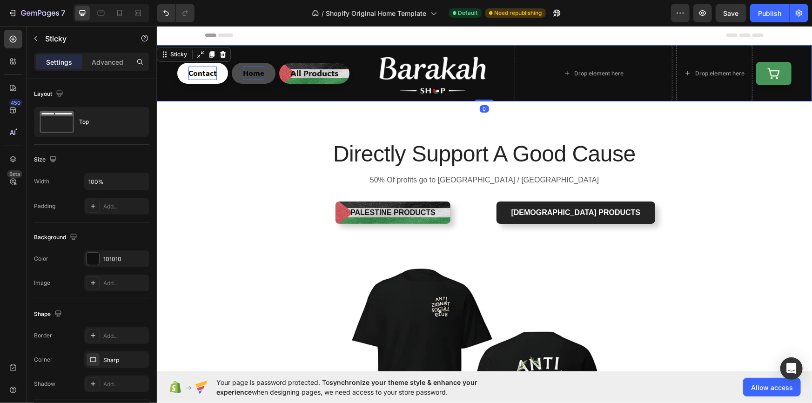
drag, startPoint x: 164, startPoint y: 87, endPoint x: 298, endPoint y: 130, distance: 141.2
click at [164, 87] on div "Contact Button Home Button All Products Button Image Drop element here Row Drop…" at bounding box center [483, 73] width 655 height 56
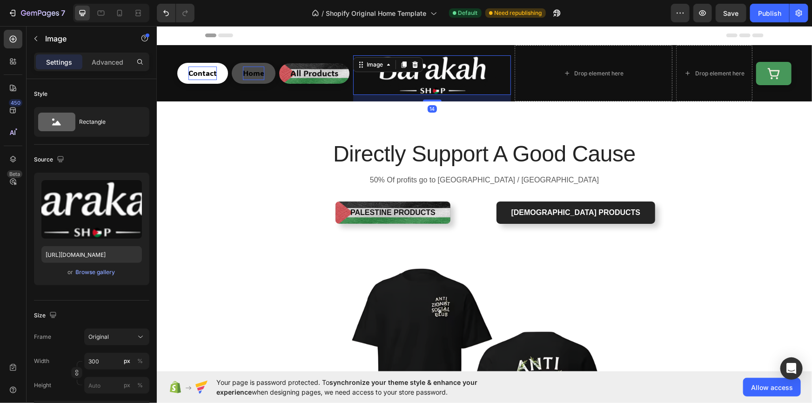
click at [454, 65] on img at bounding box center [432, 75] width 140 height 40
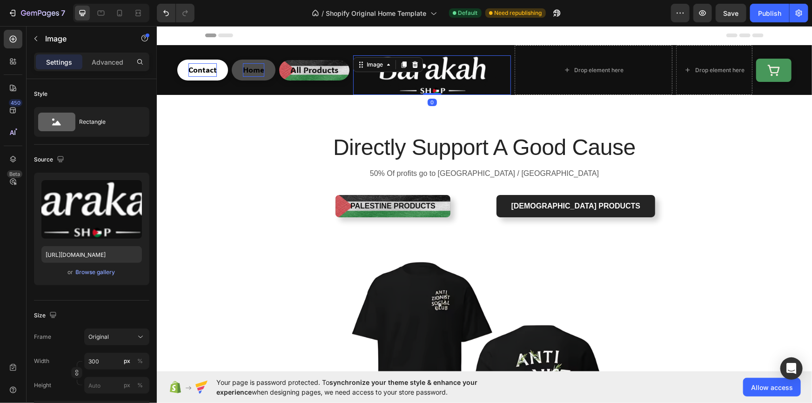
drag, startPoint x: 426, startPoint y: 100, endPoint x: 421, endPoint y: 91, distance: 9.6
click at [421, 91] on div "Image 0" at bounding box center [432, 75] width 158 height 40
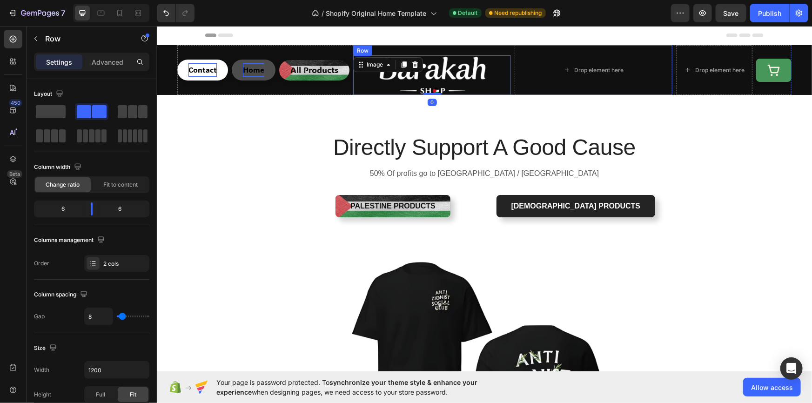
click at [443, 50] on div "Image 0" at bounding box center [432, 70] width 158 height 50
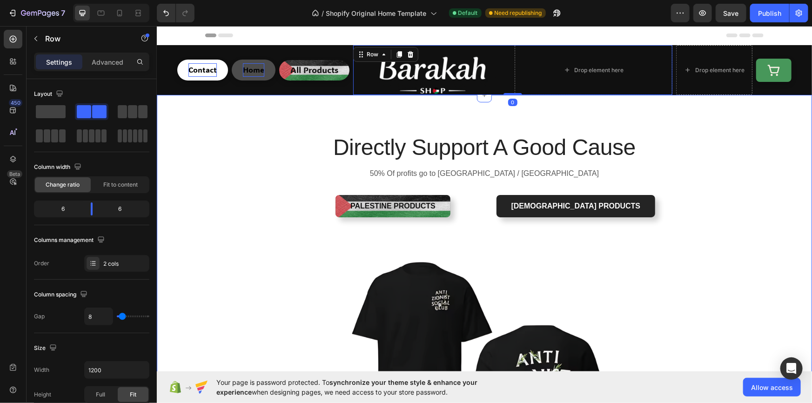
click at [435, 79] on img at bounding box center [432, 75] width 140 height 40
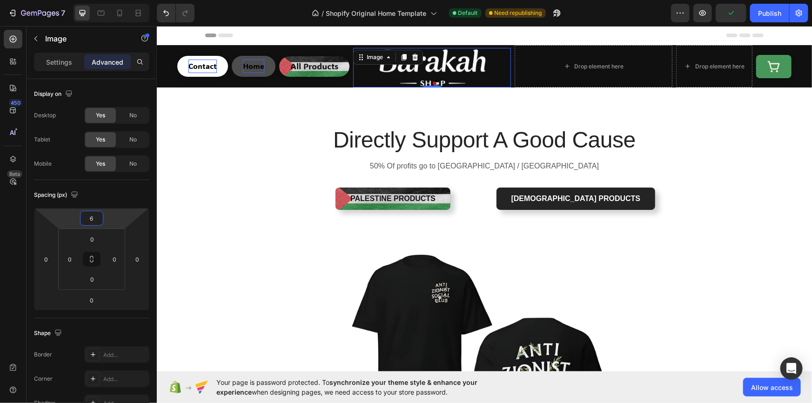
type input "10"
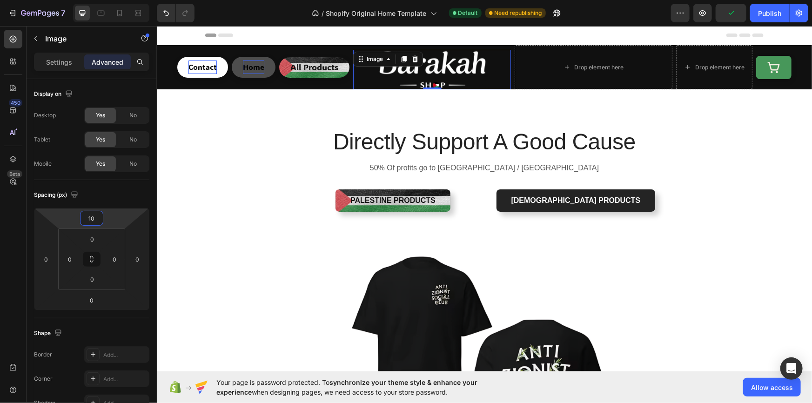
drag, startPoint x: 120, startPoint y: 216, endPoint x: 126, endPoint y: 219, distance: 6.0
click at [126, 0] on html "7 / Shopify Original Home Template Default Need republishing Preview Publish 45…" at bounding box center [406, 0] width 812 height 0
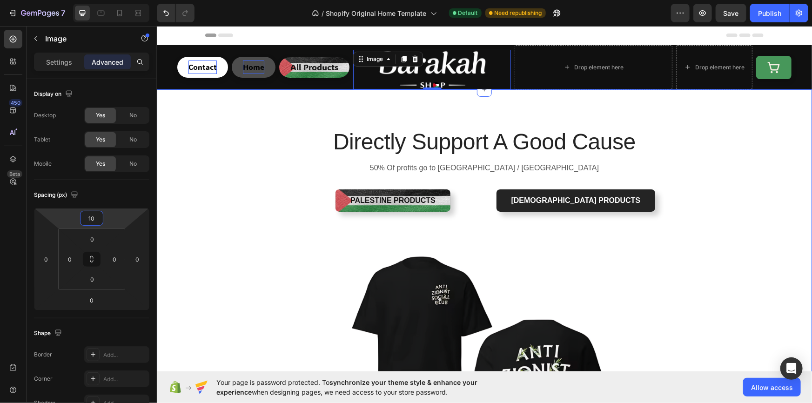
click at [273, 169] on div "Directly Support A Good Cause Heading 50% Of profits go to [GEOGRAPHIC_DATA] / …" at bounding box center [483, 330] width 641 height 408
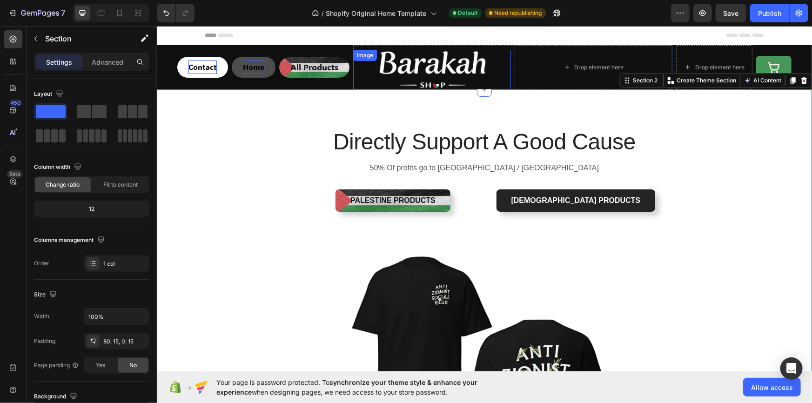
click at [474, 73] on img at bounding box center [432, 69] width 140 height 40
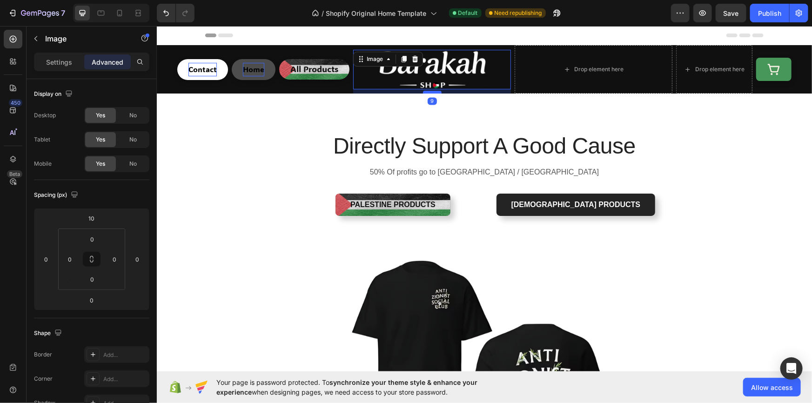
drag, startPoint x: 426, startPoint y: 88, endPoint x: 433, endPoint y: 93, distance: 8.1
click at [433, 93] on div at bounding box center [431, 91] width 19 height 3
type input "9"
click at [312, 157] on h2 "Directly Support A Good Cause" at bounding box center [484, 145] width 358 height 31
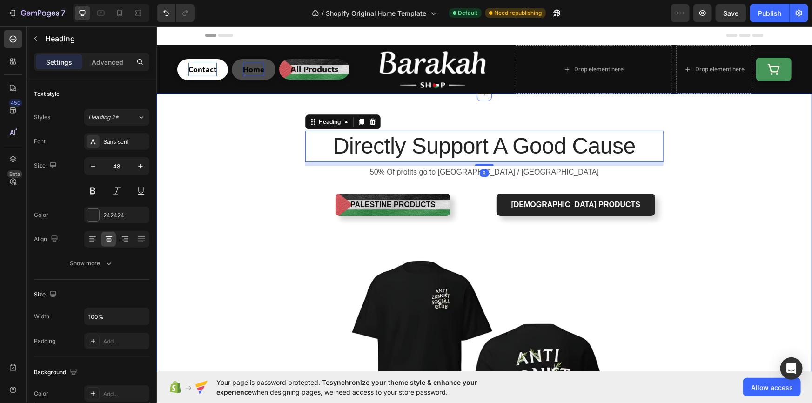
click at [268, 180] on div "Directly Support A Good Cause Heading 8 50% Of profits go to [GEOGRAPHIC_DATA] …" at bounding box center [483, 334] width 641 height 408
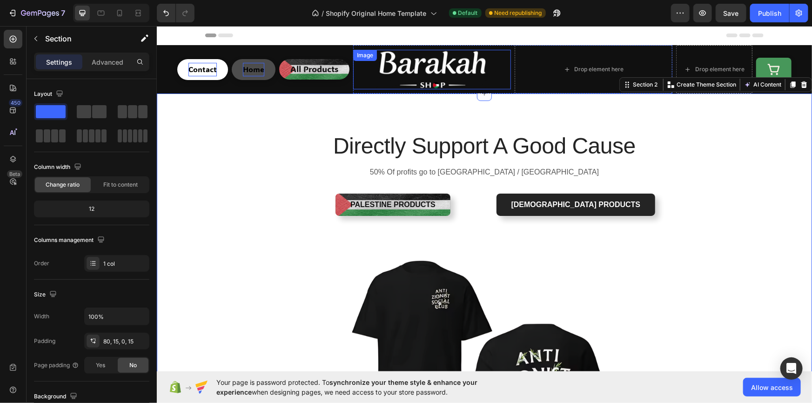
click at [409, 56] on div "Image" at bounding box center [432, 69] width 158 height 40
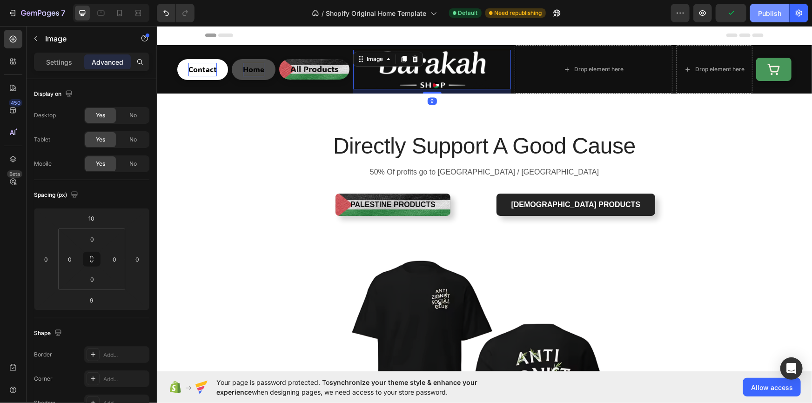
click at [758, 16] on div "Publish" at bounding box center [769, 13] width 23 height 10
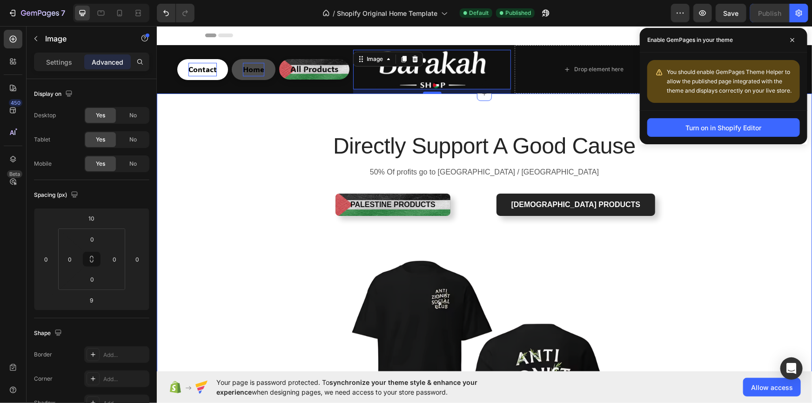
click at [687, 206] on div "Directly Support A Good Cause Heading 50% Of profits go to [GEOGRAPHIC_DATA] / …" at bounding box center [483, 334] width 641 height 408
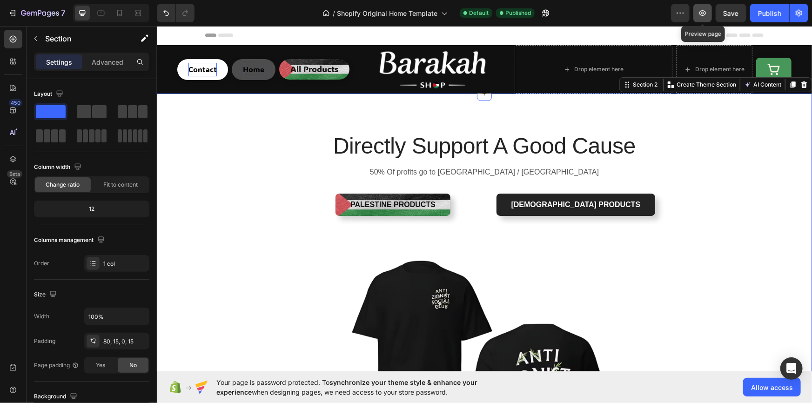
click at [695, 14] on button "button" at bounding box center [702, 13] width 19 height 19
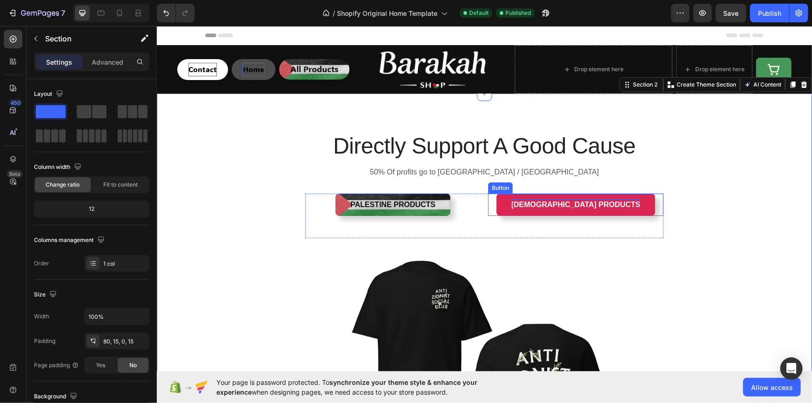
click at [604, 206] on p "[DEMOGRAPHIC_DATA] Products" at bounding box center [575, 204] width 129 height 11
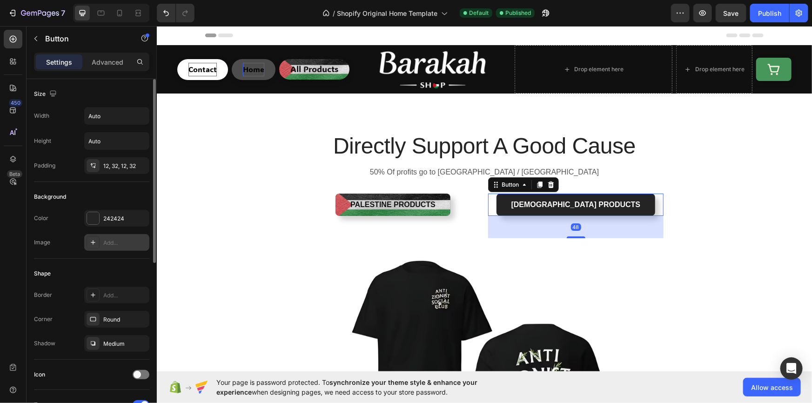
click at [107, 239] on div "Add..." at bounding box center [125, 243] width 44 height 8
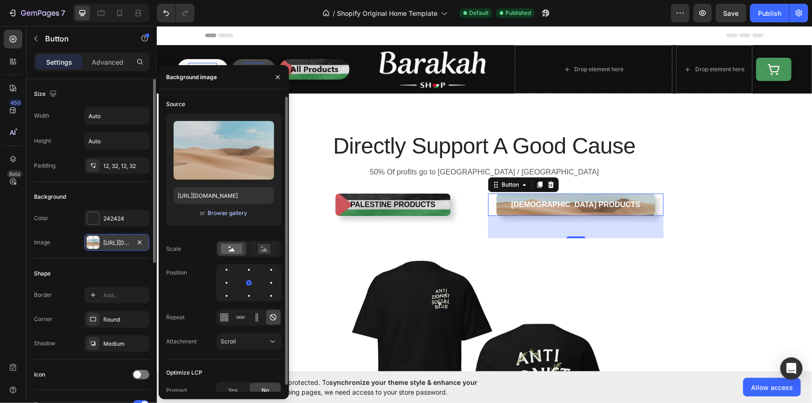
click at [214, 209] on div "Browse gallery" at bounding box center [227, 213] width 40 height 8
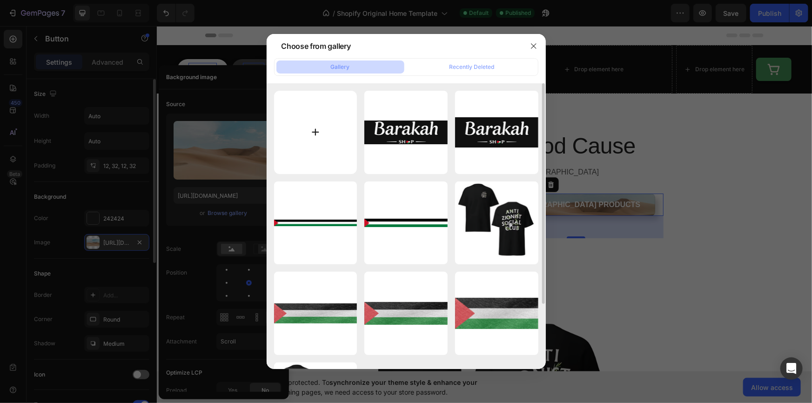
click at [297, 130] on input "file" at bounding box center [315, 132] width 83 height 83
type input "C:\fakepath\943721bd89ab1bbfb569e7871fe2f0df.jpg"
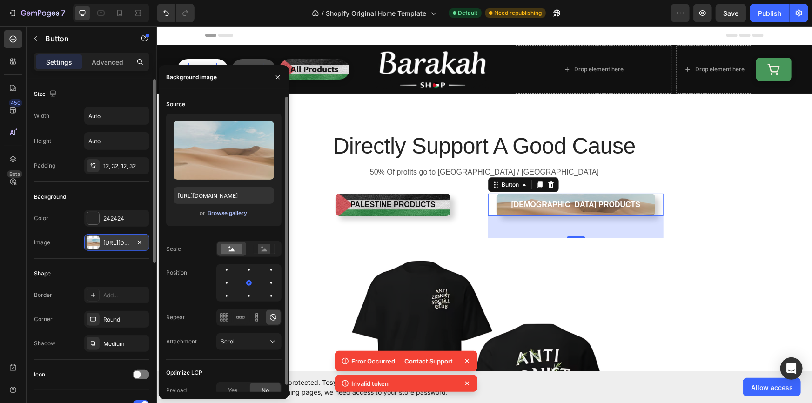
click at [221, 214] on div "Browse gallery" at bounding box center [227, 213] width 40 height 8
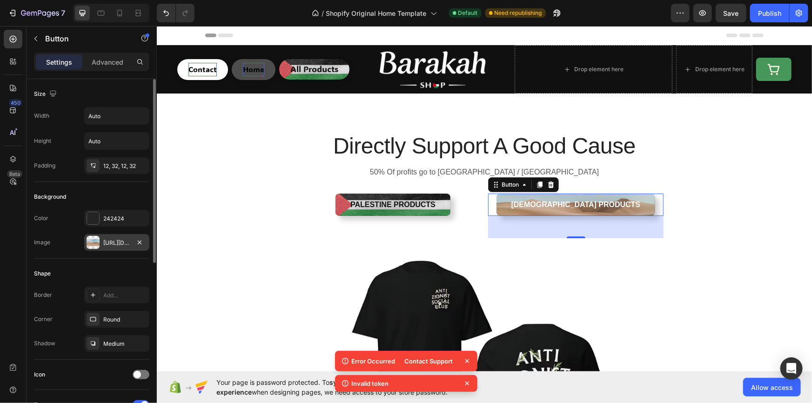
click at [137, 247] on button "button" at bounding box center [139, 242] width 11 height 11
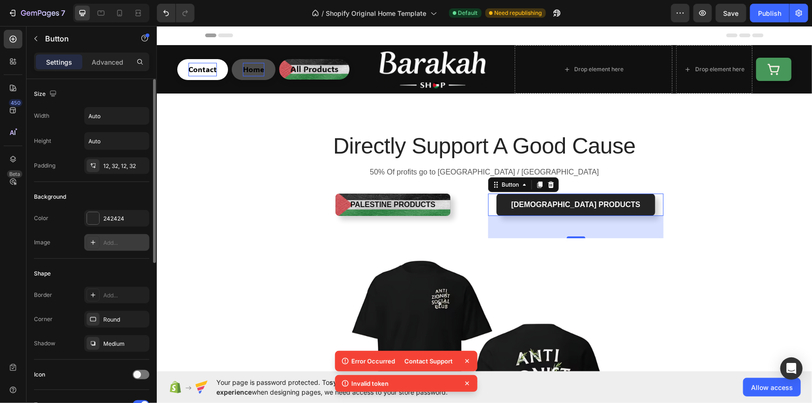
click at [130, 244] on div "Add..." at bounding box center [125, 243] width 44 height 8
type input "[URL][DOMAIN_NAME]"
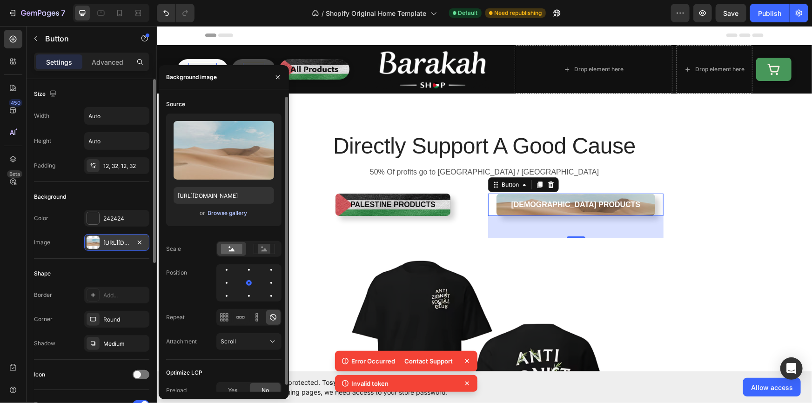
click at [222, 210] on div "Browse gallery" at bounding box center [227, 213] width 40 height 8
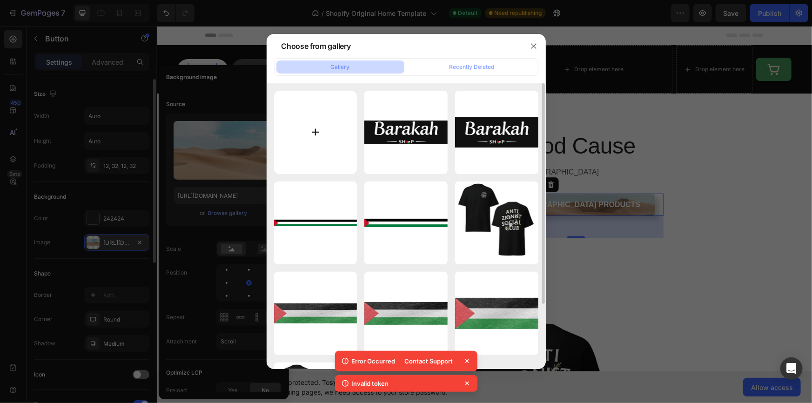
click at [334, 134] on input "file" at bounding box center [315, 132] width 83 height 83
type input "C:\fakepath\65rthgfh.png"
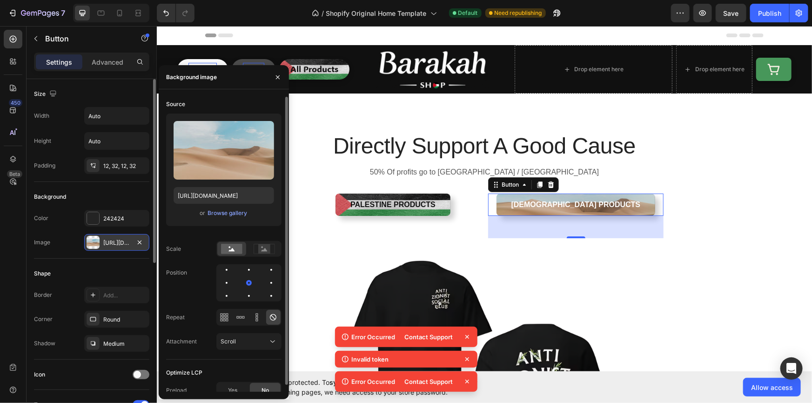
click at [234, 207] on div "or Browse gallery" at bounding box center [224, 212] width 100 height 11
click at [224, 212] on div "Browse gallery" at bounding box center [227, 213] width 40 height 8
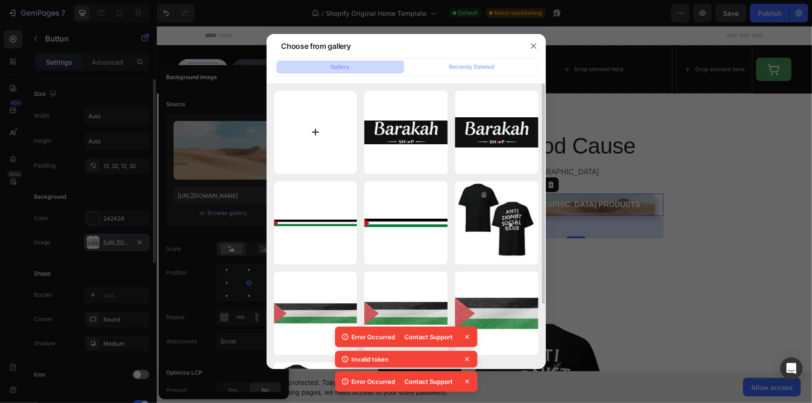
click at [318, 130] on input "file" at bounding box center [315, 132] width 83 height 83
type input "C:\fakepath\54345345.png"
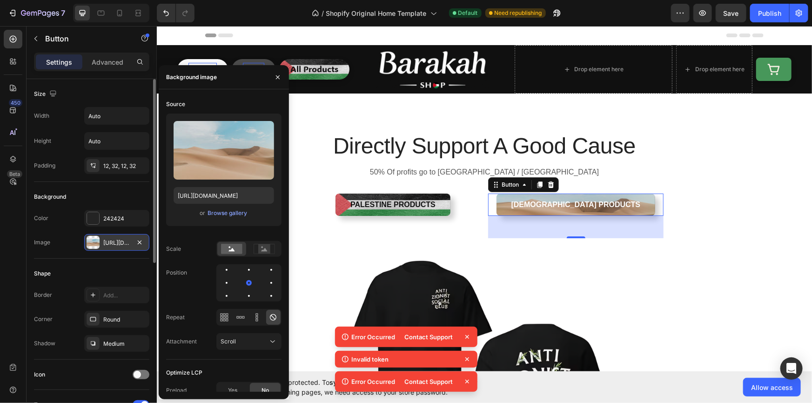
click at [466, 381] on icon at bounding box center [466, 381] width 9 height 9
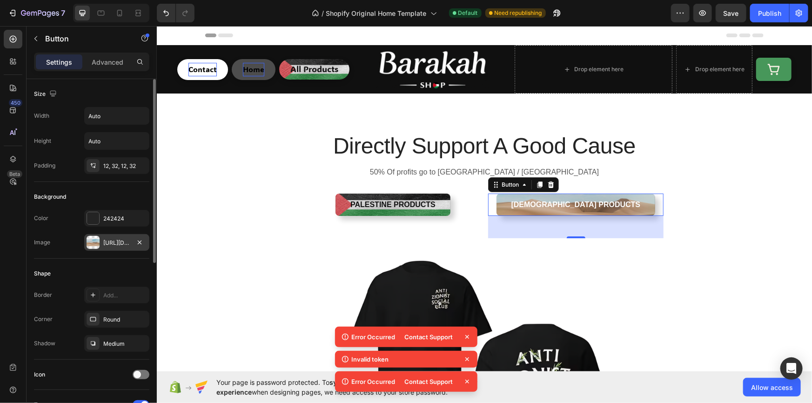
click at [466, 381] on icon at bounding box center [466, 381] width 9 height 9
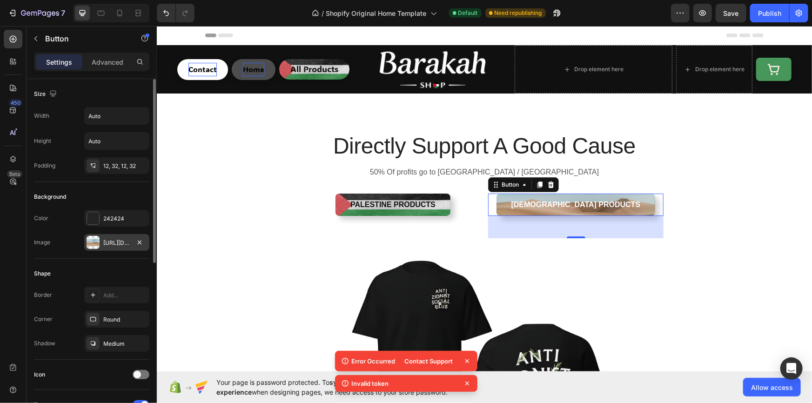
click at [466, 381] on icon at bounding box center [466, 383] width 9 height 9
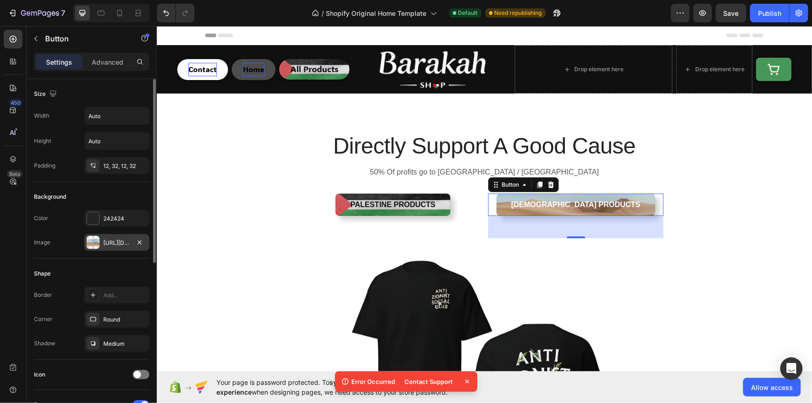
click at [466, 381] on icon at bounding box center [466, 381] width 9 height 9
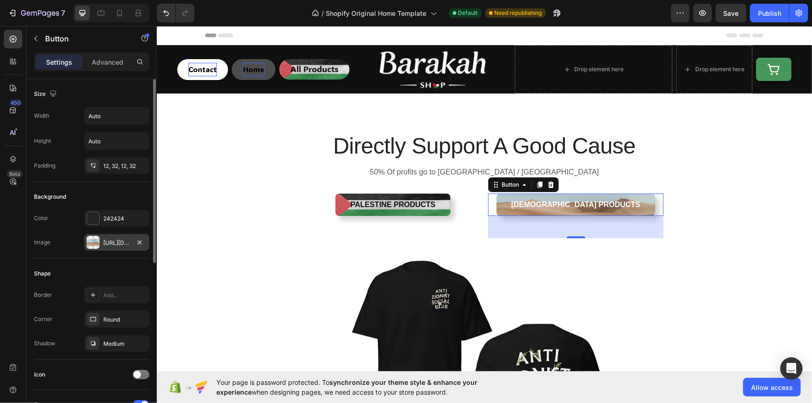
click at [114, 244] on div "[URL][DOMAIN_NAME]" at bounding box center [116, 243] width 27 height 8
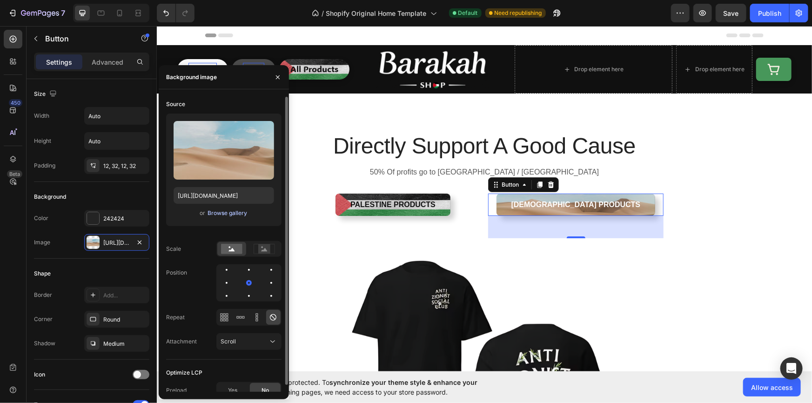
click at [223, 216] on div "Browse gallery" at bounding box center [227, 213] width 40 height 8
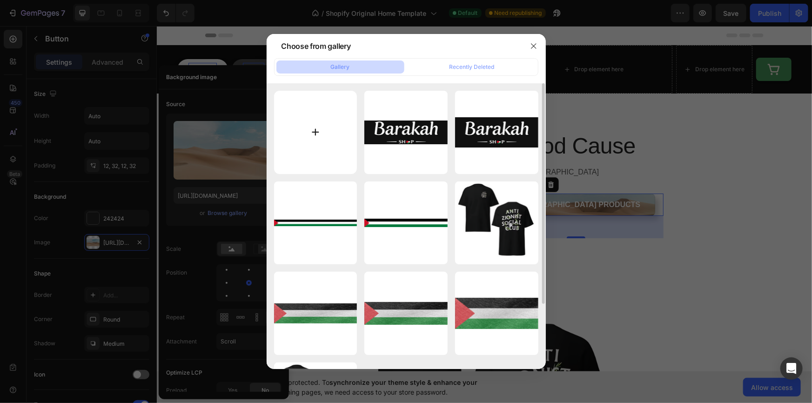
click at [324, 113] on input "file" at bounding box center [315, 132] width 83 height 83
type input "C:\fakepath\e558b535-ac58-4604-97e7-5b4cea9b3a45.jpg"
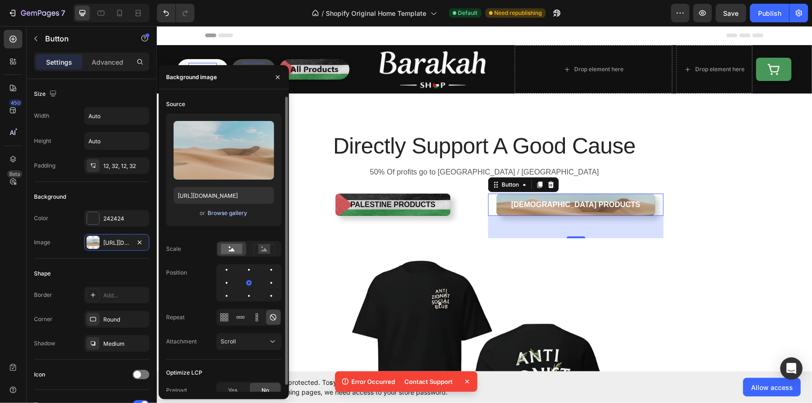
click at [224, 215] on div "Browse gallery" at bounding box center [227, 213] width 40 height 8
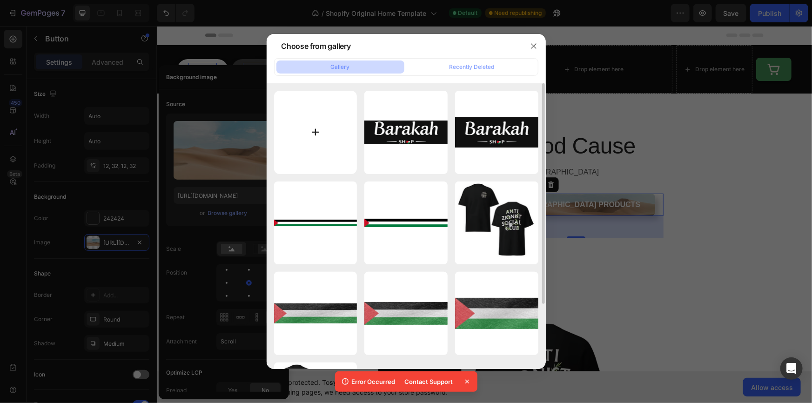
click at [316, 147] on input "file" at bounding box center [315, 132] width 83 height 83
type input "C:\fakepath\hjk.PNG"
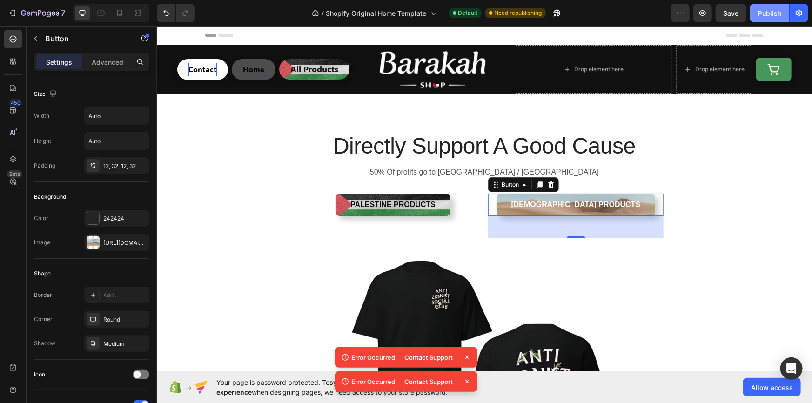
click at [766, 13] on div "Publish" at bounding box center [769, 13] width 23 height 10
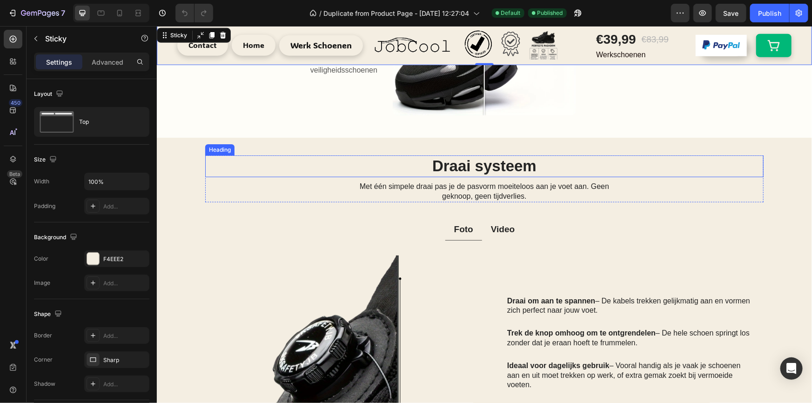
scroll to position [479, 0]
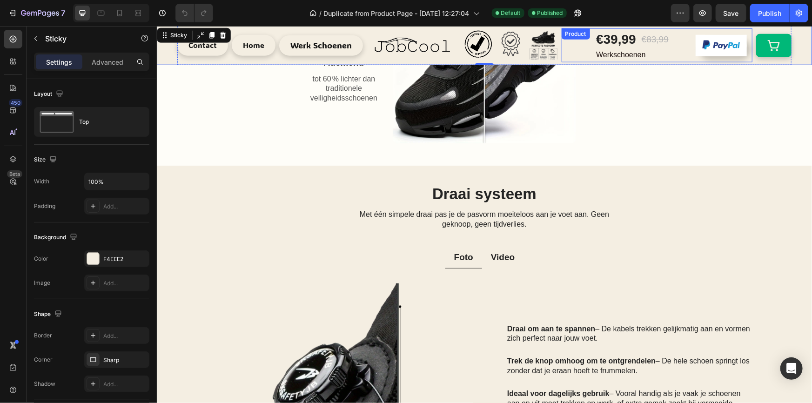
click at [579, 46] on div "€39,99 Product Price Product Price €83,99 Product Price Product Price Row Werks…" at bounding box center [656, 45] width 191 height 34
